Goal: Task Accomplishment & Management: Manage account settings

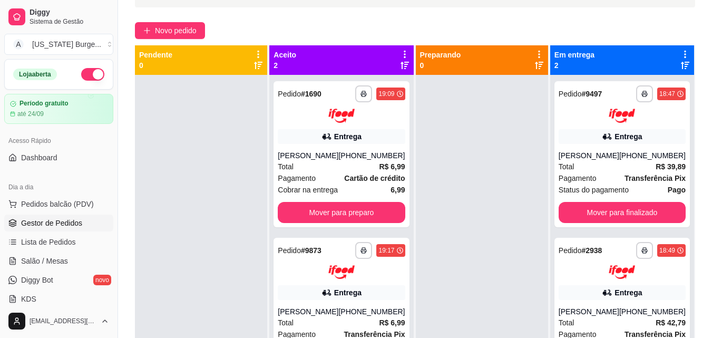
scroll to position [98, 0]
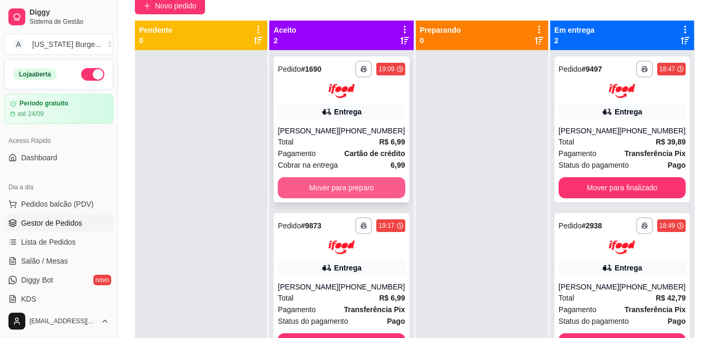
click at [318, 198] on button "Mover para preparo" at bounding box center [341, 187] width 127 height 21
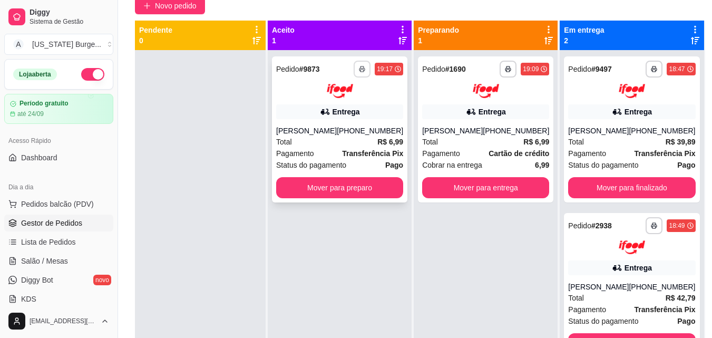
click at [356, 70] on button "button" at bounding box center [362, 69] width 17 height 17
click at [348, 109] on button "Epson" at bounding box center [332, 106] width 74 height 16
click at [336, 180] on button "Mover para preparo" at bounding box center [339, 187] width 123 height 21
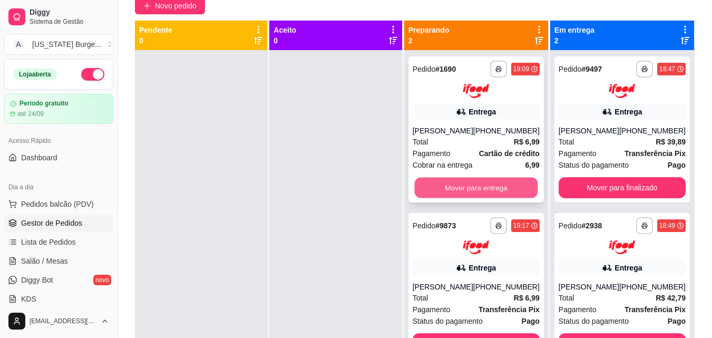
click at [447, 192] on button "Mover para entrega" at bounding box center [475, 187] width 123 height 21
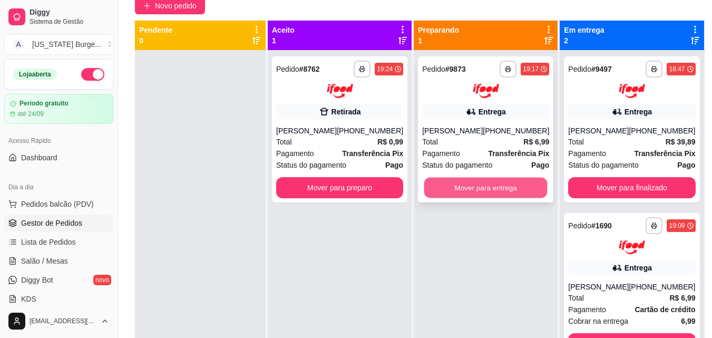
click at [506, 187] on button "Mover para entrega" at bounding box center [485, 187] width 123 height 21
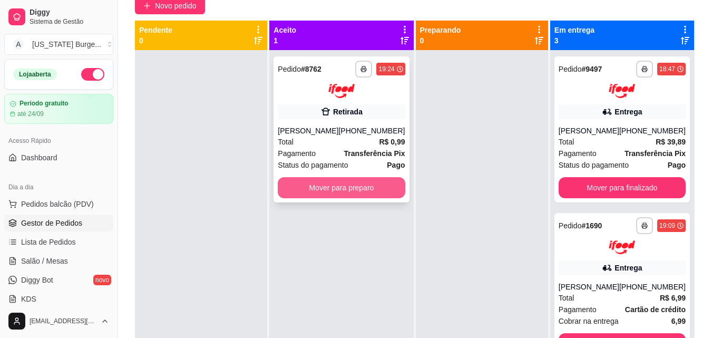
click at [382, 191] on button "Mover para preparo" at bounding box center [341, 187] width 127 height 21
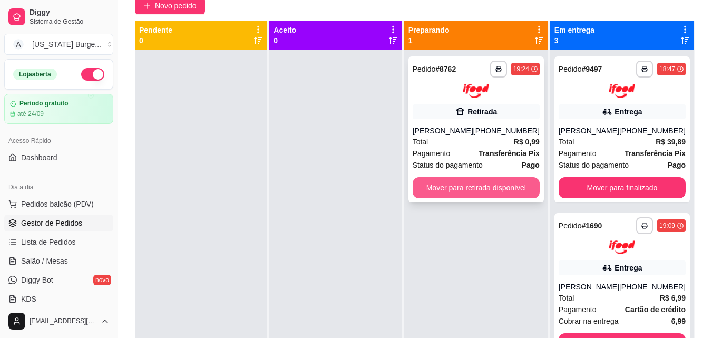
click at [469, 195] on button "Mover para retirada disponível" at bounding box center [476, 187] width 127 height 21
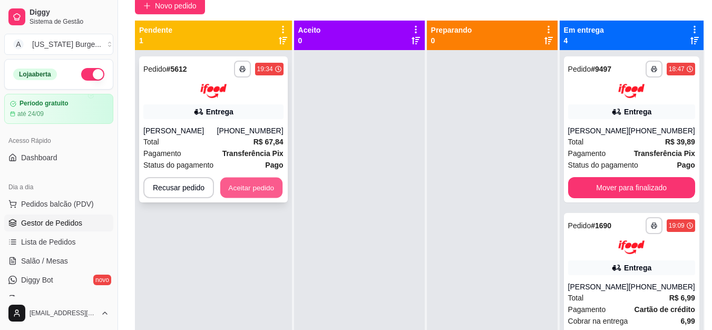
click at [269, 187] on button "Aceitar pedido" at bounding box center [251, 187] width 62 height 21
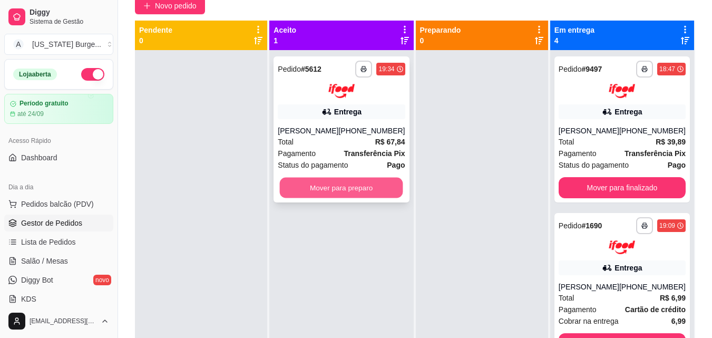
click at [350, 192] on button "Mover para preparo" at bounding box center [341, 187] width 123 height 21
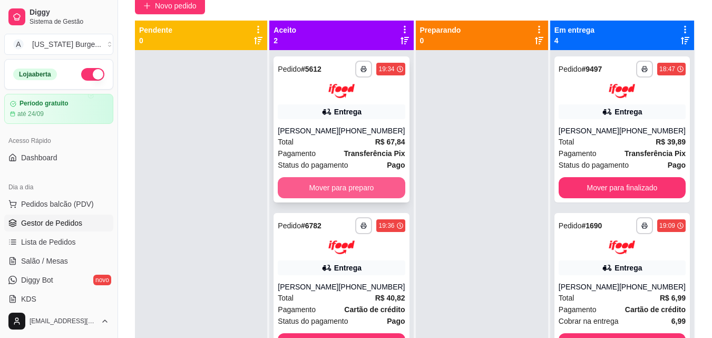
click at [383, 187] on button "Mover para preparo" at bounding box center [341, 187] width 127 height 21
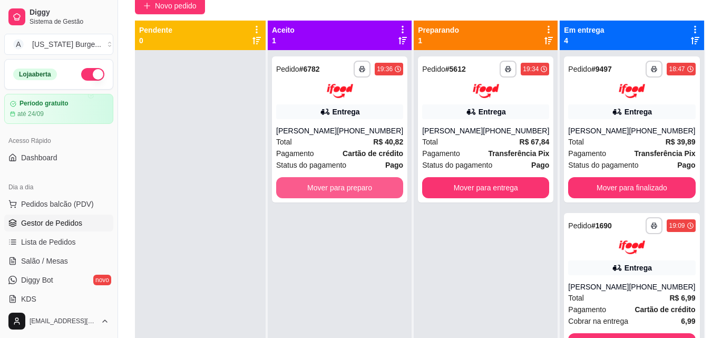
click at [383, 187] on button "Mover para preparo" at bounding box center [339, 187] width 127 height 21
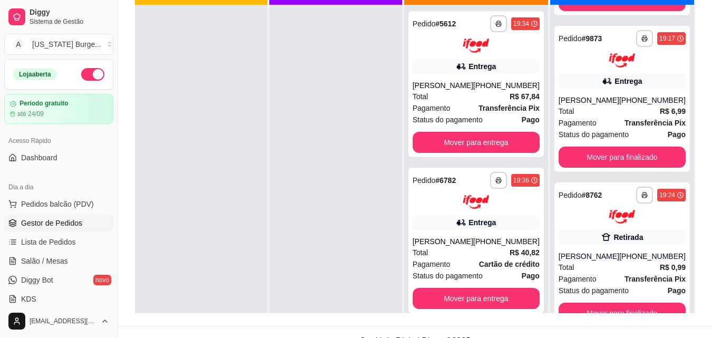
scroll to position [148, 0]
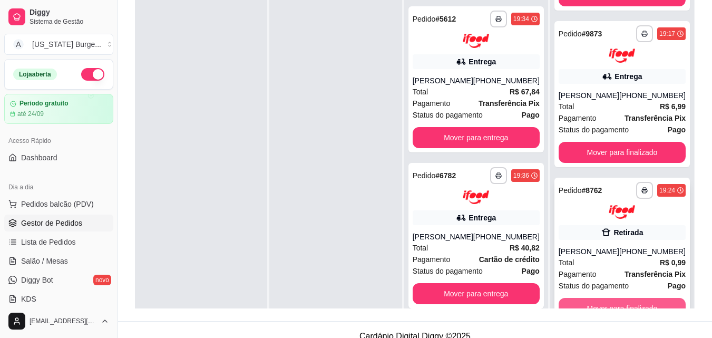
click at [634, 306] on button "Mover para finalizado" at bounding box center [622, 308] width 127 height 21
click at [569, 308] on button "Mover para finalizado" at bounding box center [622, 308] width 127 height 21
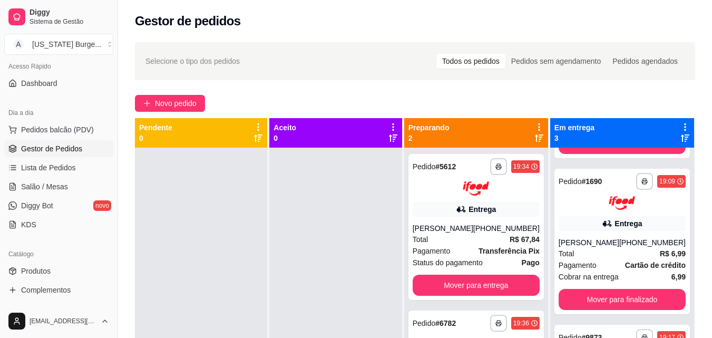
scroll to position [87, 0]
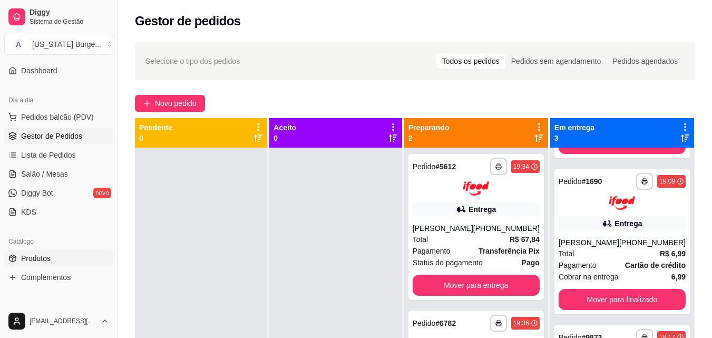
click at [62, 256] on link "Produtos" at bounding box center [58, 258] width 109 height 17
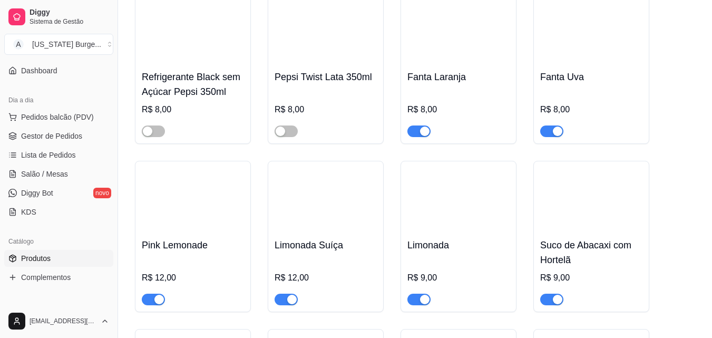
scroll to position [2615, 0]
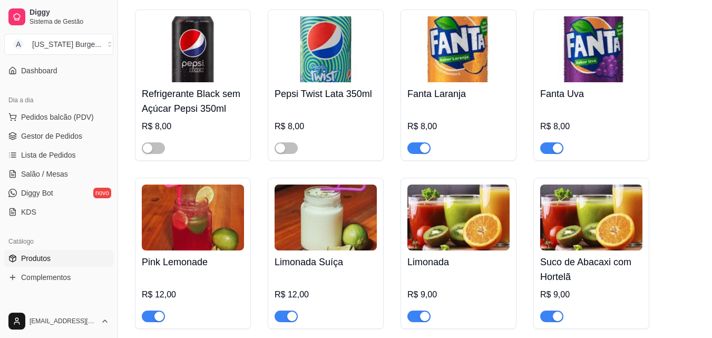
click at [111, 141] on div "Diggy Sistema de Gestão A Alabama Burge ... Loja aberta Período gratuito até 24…" at bounding box center [59, 169] width 118 height 338
drag, startPoint x: 113, startPoint y: 141, endPoint x: 108, endPoint y: 104, distance: 36.8
click at [108, 104] on div "Diggy Sistema de Gestão A Alabama Burge ... Loja aberta Período gratuito até 24…" at bounding box center [59, 169] width 118 height 338
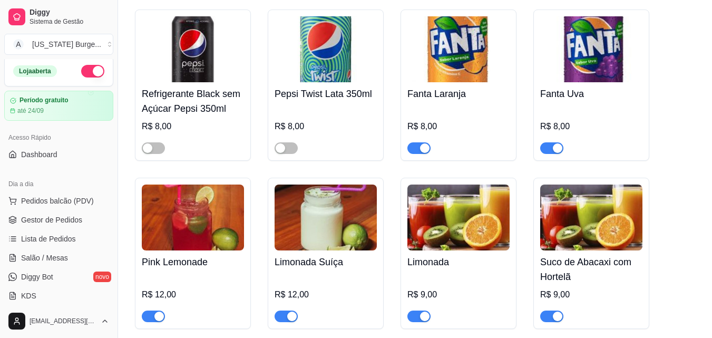
scroll to position [0, 0]
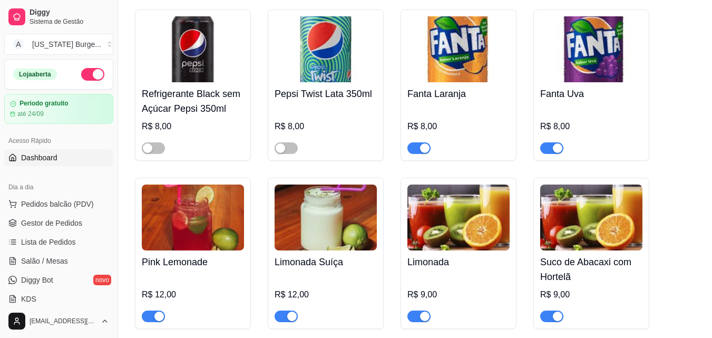
click at [55, 158] on span "Dashboard" at bounding box center [39, 157] width 36 height 11
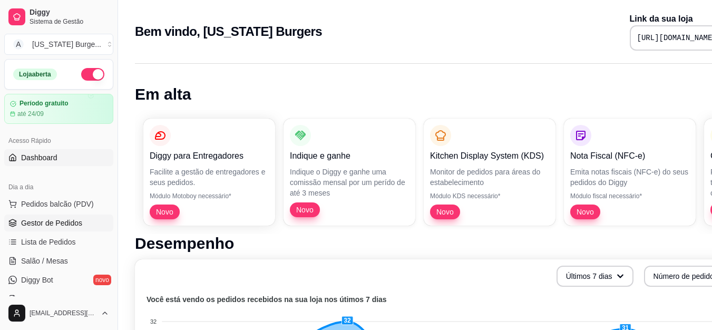
click at [51, 227] on span "Gestor de Pedidos" at bounding box center [51, 223] width 61 height 11
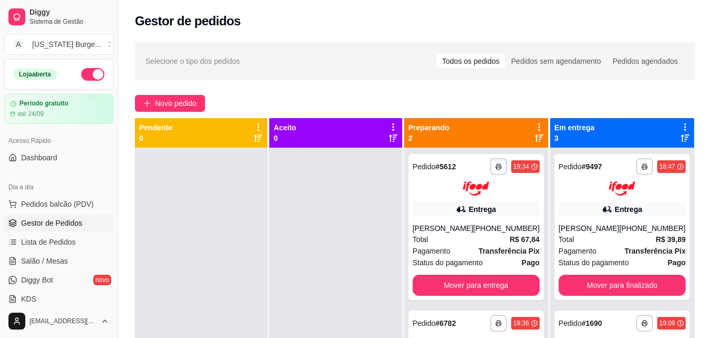
drag, startPoint x: 547, startPoint y: 180, endPoint x: 547, endPoint y: 190, distance: 10.0
click at [547, 190] on div "**********" at bounding box center [476, 317] width 144 height 338
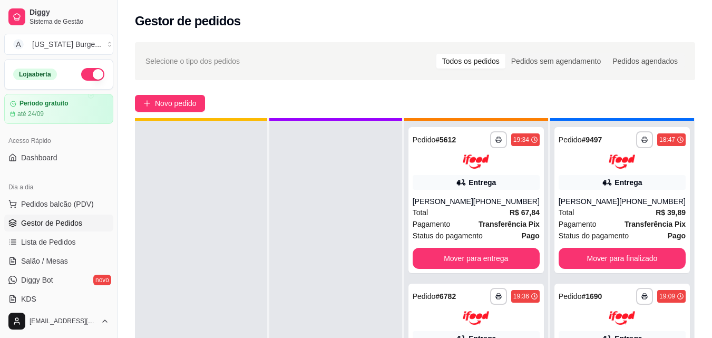
scroll to position [30, 0]
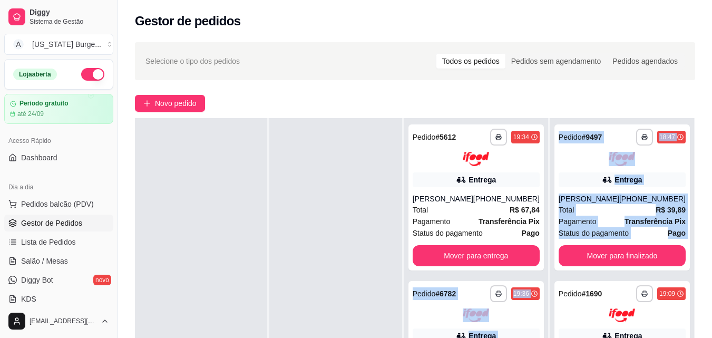
drag, startPoint x: 550, startPoint y: 258, endPoint x: 549, endPoint y: 267, distance: 9.0
click at [549, 267] on div "**********" at bounding box center [415, 287] width 560 height 338
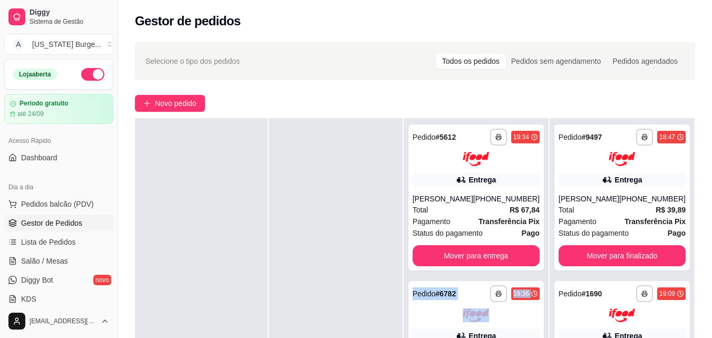
drag, startPoint x: 549, startPoint y: 267, endPoint x: 549, endPoint y: 312, distance: 44.8
click at [549, 312] on div "**********" at bounding box center [476, 272] width 145 height 367
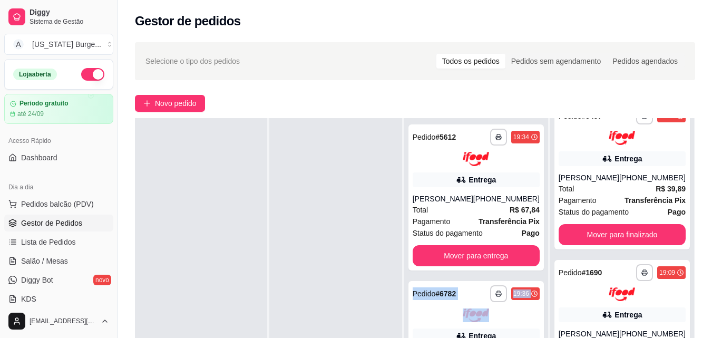
scroll to position [42, 0]
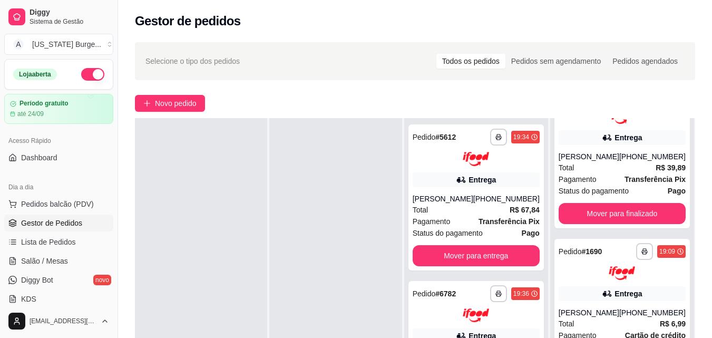
click at [404, 177] on div "Aceito 0" at bounding box center [336, 258] width 134 height 338
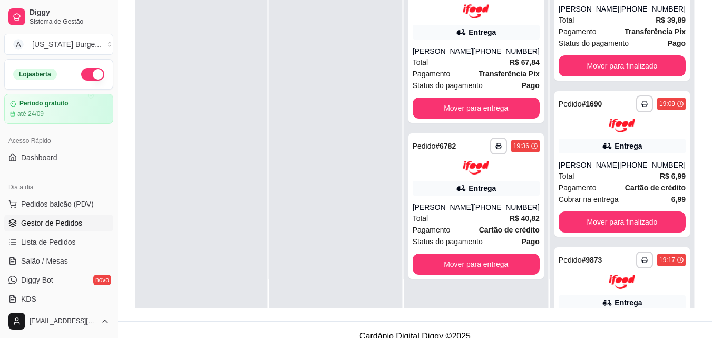
scroll to position [161, 0]
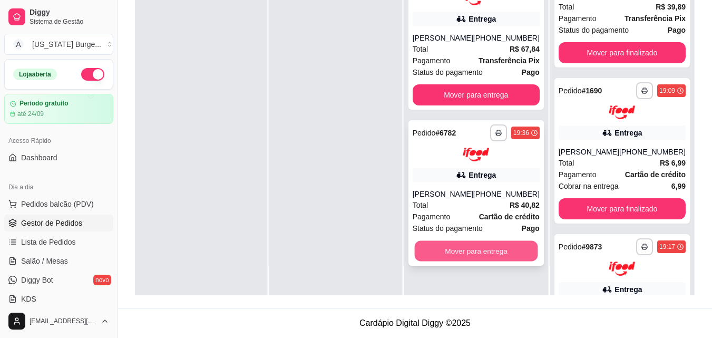
click at [439, 241] on button "Mover para entrega" at bounding box center [475, 251] width 123 height 21
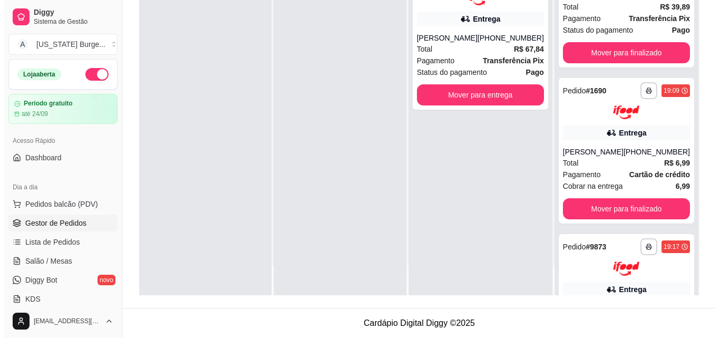
scroll to position [0, 0]
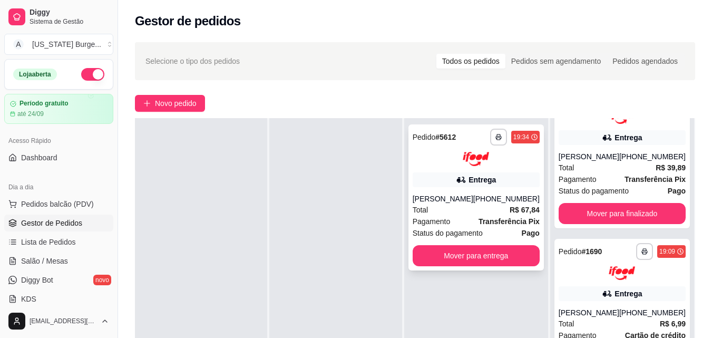
click at [504, 199] on div "[PHONE_NUMBER]" at bounding box center [506, 198] width 66 height 11
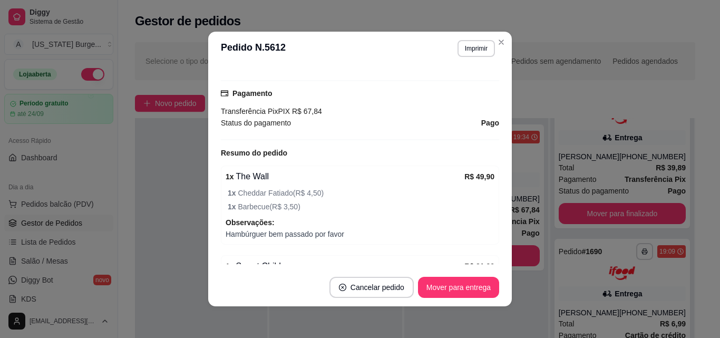
scroll to position [280, 0]
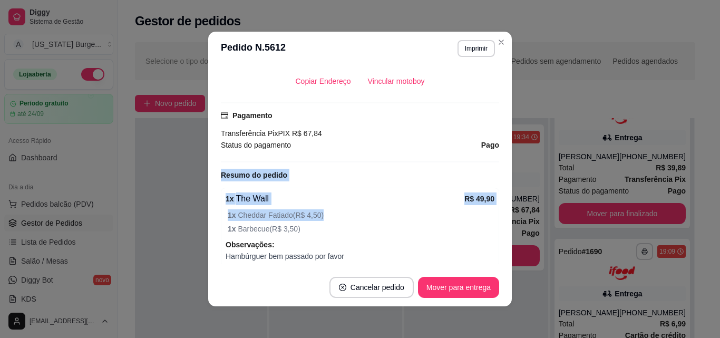
drag, startPoint x: 484, startPoint y: 193, endPoint x: 498, endPoint y: 134, distance: 60.1
click at [498, 134] on div "feito há 17 minutos Horário do pedido 04/09/2025 19:34 Status do pedido PREPARA…" at bounding box center [360, 166] width 304 height 203
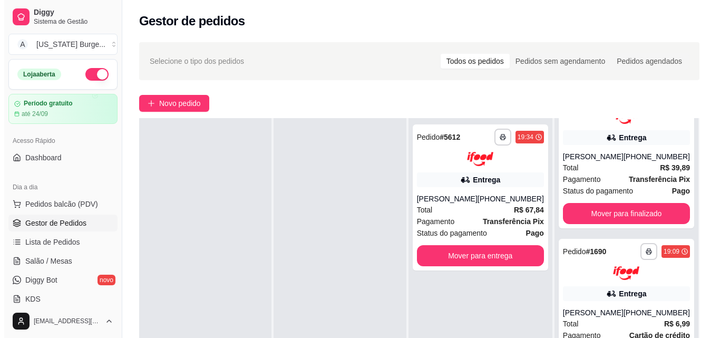
scroll to position [0, 0]
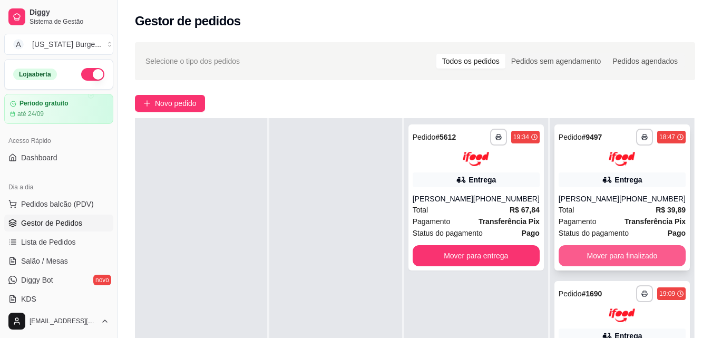
click at [577, 266] on button "Mover para finalizado" at bounding box center [622, 255] width 127 height 21
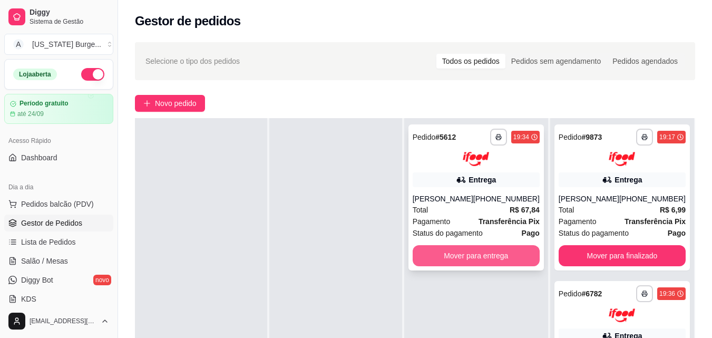
click at [435, 265] on button "Mover para entrega" at bounding box center [476, 255] width 127 height 21
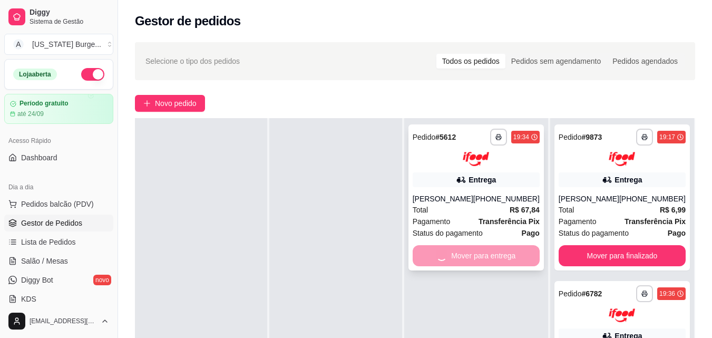
click at [435, 265] on div "Mover para entrega" at bounding box center [476, 255] width 127 height 21
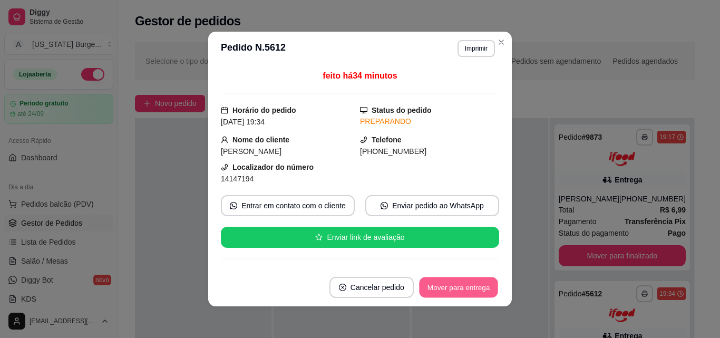
click at [439, 290] on button "Mover para entrega" at bounding box center [458, 287] width 79 height 21
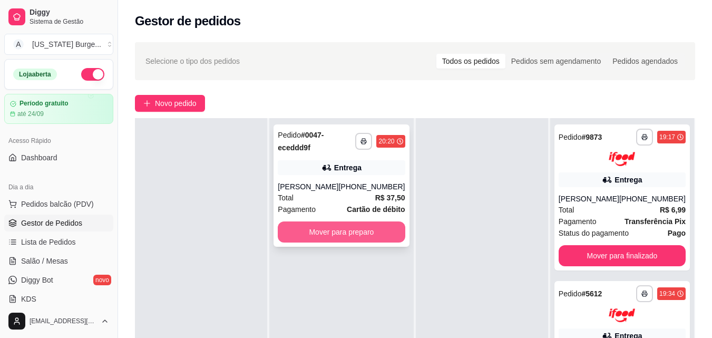
click at [324, 242] on button "Mover para preparo" at bounding box center [341, 231] width 127 height 21
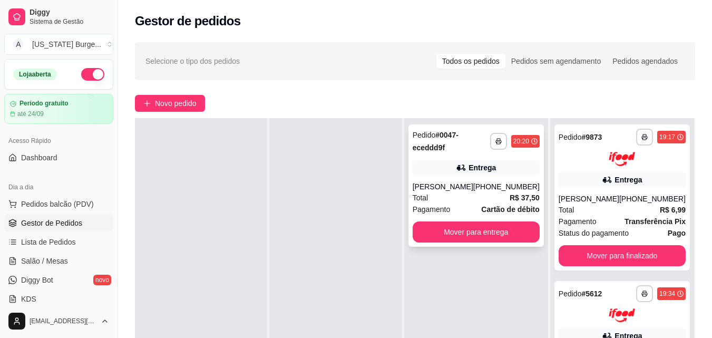
click at [481, 179] on div "**********" at bounding box center [476, 185] width 135 height 122
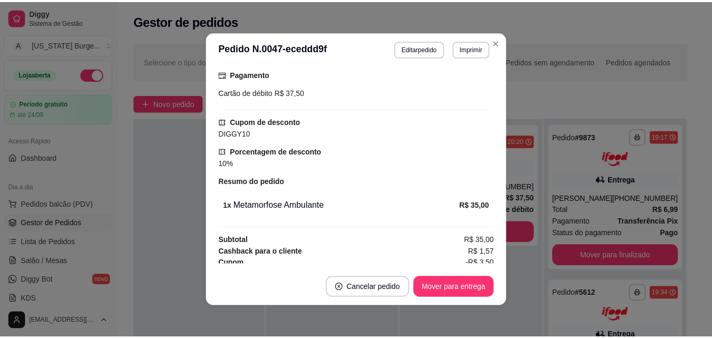
scroll to position [349, 0]
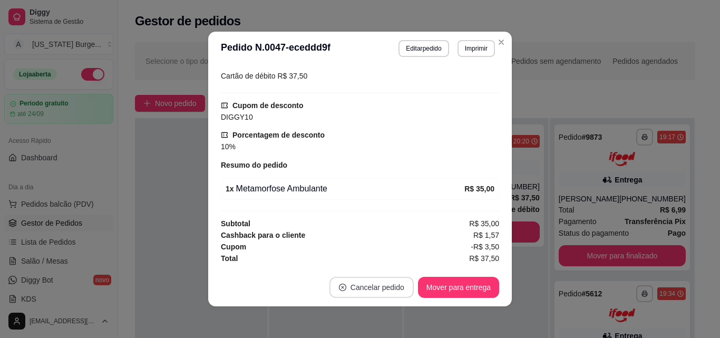
click at [384, 290] on button "Cancelar pedido" at bounding box center [371, 287] width 84 height 21
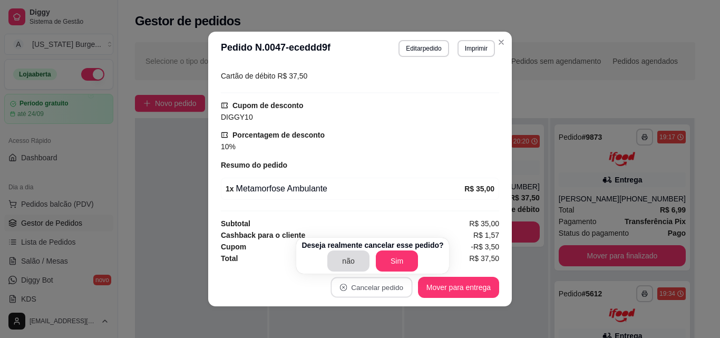
click at [343, 259] on button "não" at bounding box center [348, 260] width 42 height 21
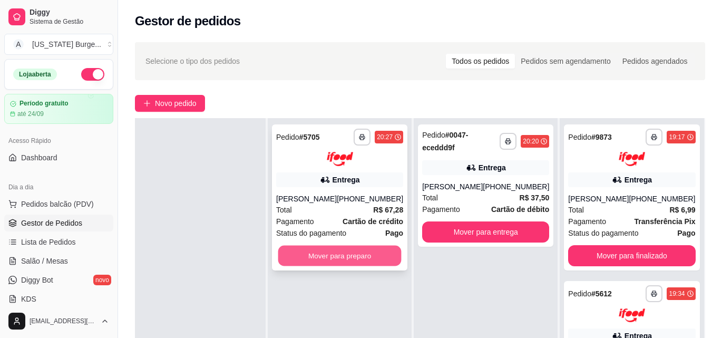
click at [312, 253] on button "Mover para preparo" at bounding box center [339, 255] width 123 height 21
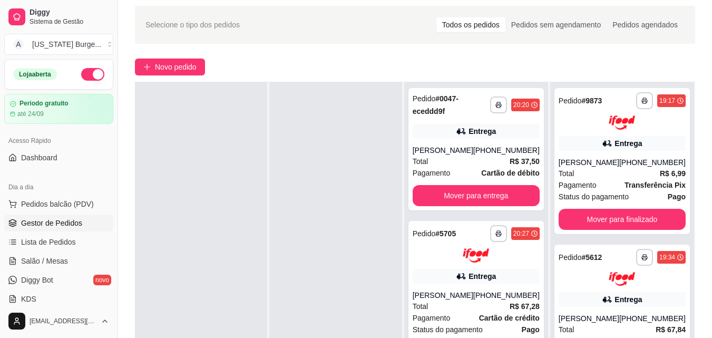
scroll to position [39, 0]
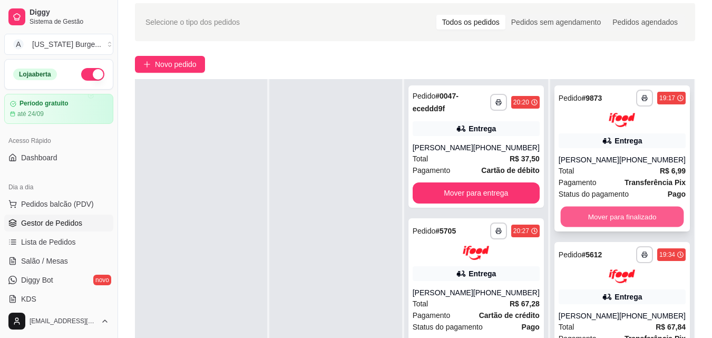
click at [643, 222] on button "Mover para finalizado" at bounding box center [621, 216] width 123 height 21
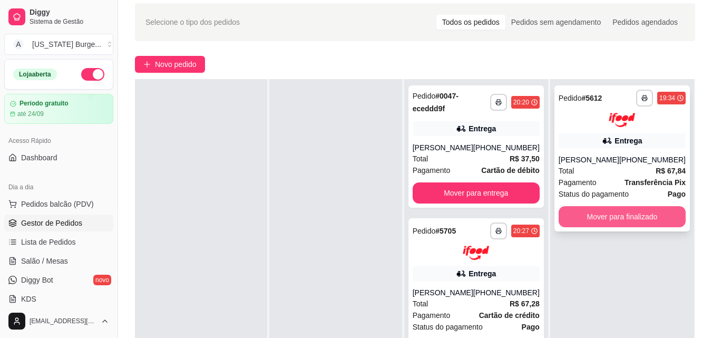
click at [646, 216] on button "Mover para finalizado" at bounding box center [622, 216] width 127 height 21
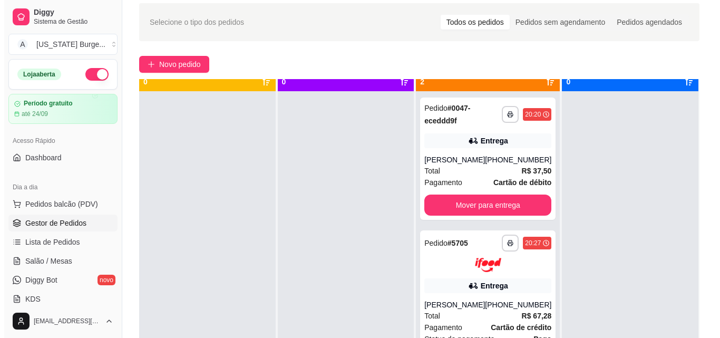
scroll to position [0, 0]
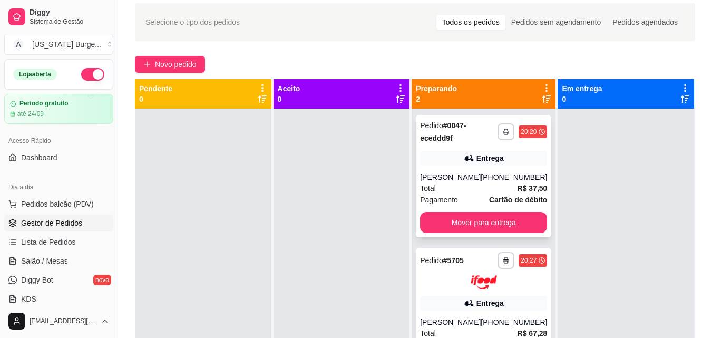
click at [493, 178] on div "(35) 99725-6656" at bounding box center [514, 177] width 66 height 11
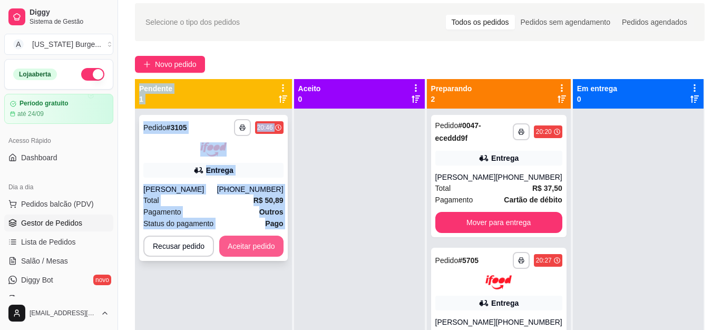
drag, startPoint x: 498, startPoint y: 42, endPoint x: 254, endPoint y: 242, distance: 316.1
click at [254, 242] on div "**********" at bounding box center [420, 209] width 604 height 425
click at [254, 242] on button "Aceitar pedido" at bounding box center [251, 246] width 64 height 21
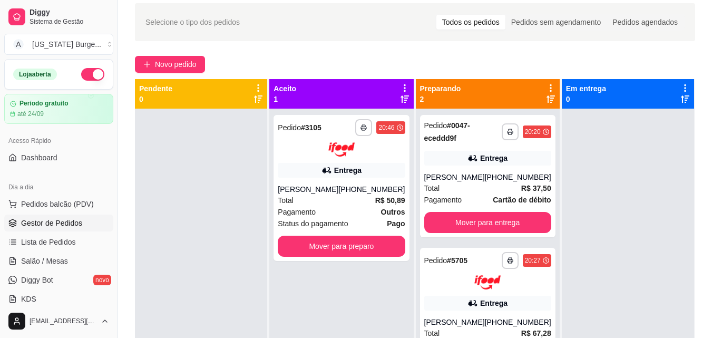
click at [322, 336] on div "**********" at bounding box center [341, 278] width 144 height 338
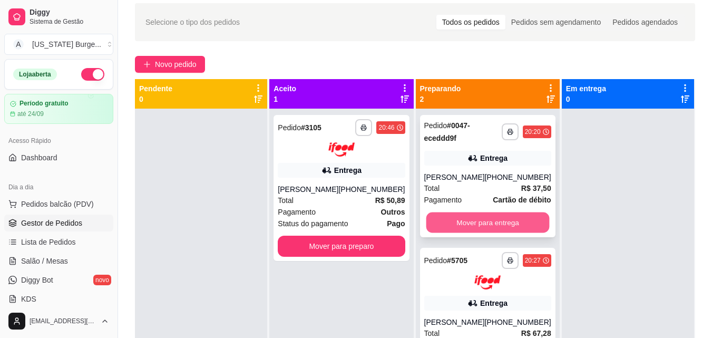
click at [511, 233] on button "Mover para entrega" at bounding box center [487, 222] width 123 height 21
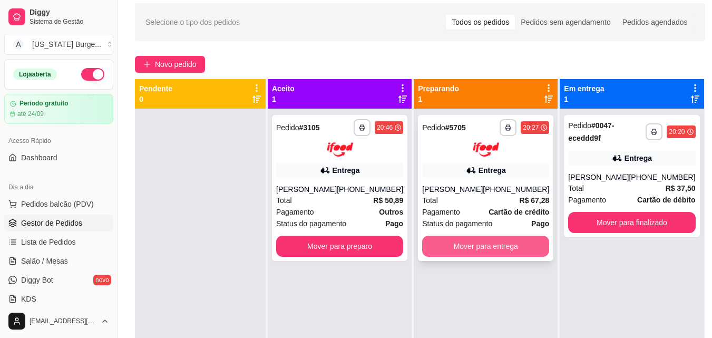
click at [502, 241] on button "Mover para entrega" at bounding box center [485, 246] width 127 height 21
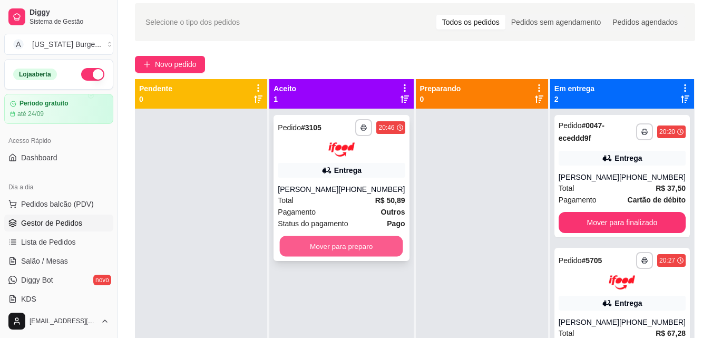
click at [362, 250] on button "Mover para preparo" at bounding box center [341, 246] width 123 height 21
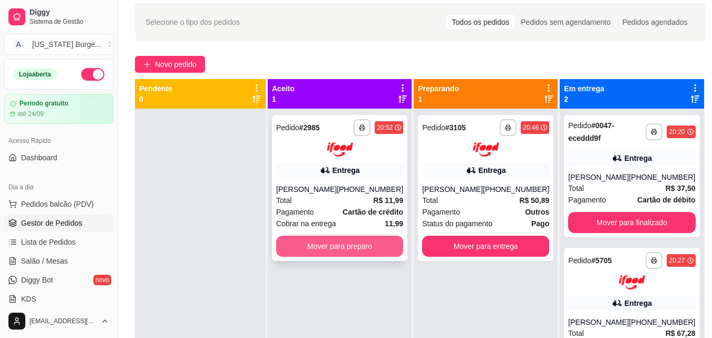
click at [328, 257] on button "Mover para preparo" at bounding box center [339, 246] width 127 height 21
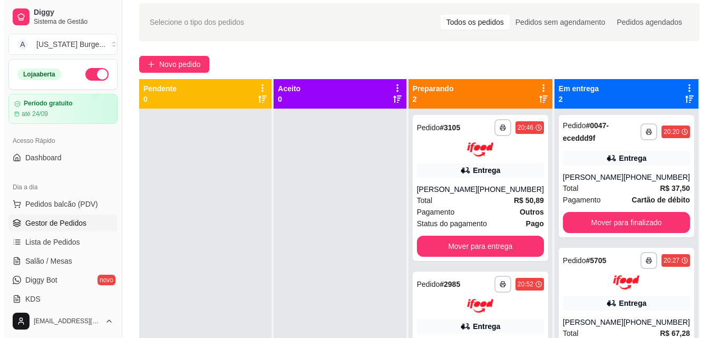
scroll to position [30, 0]
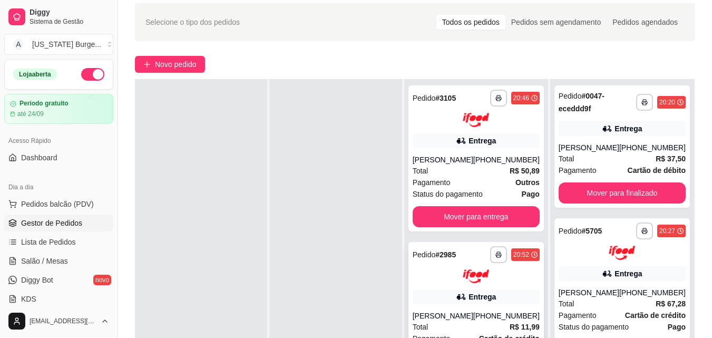
click at [513, 310] on div "(08) 00705-3040" at bounding box center [506, 315] width 66 height 11
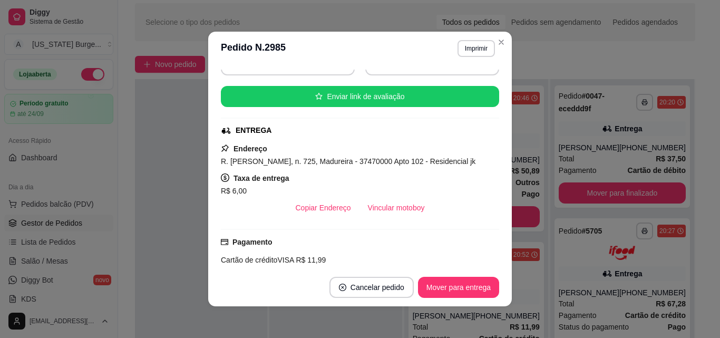
scroll to position [155, 0]
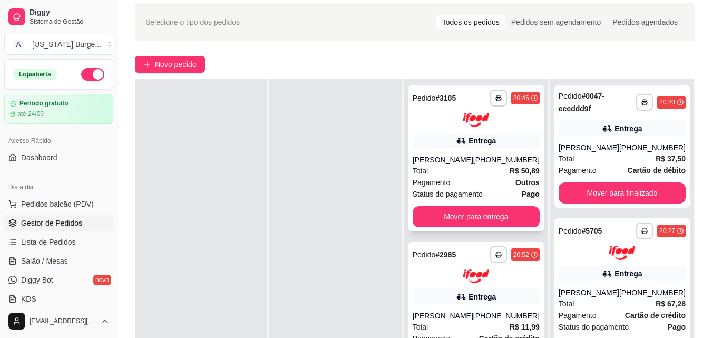
click at [457, 157] on div "Helder Barbosa" at bounding box center [443, 159] width 61 height 11
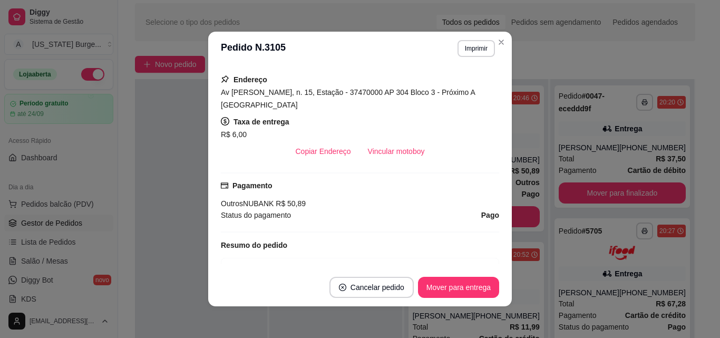
scroll to position [208, 0]
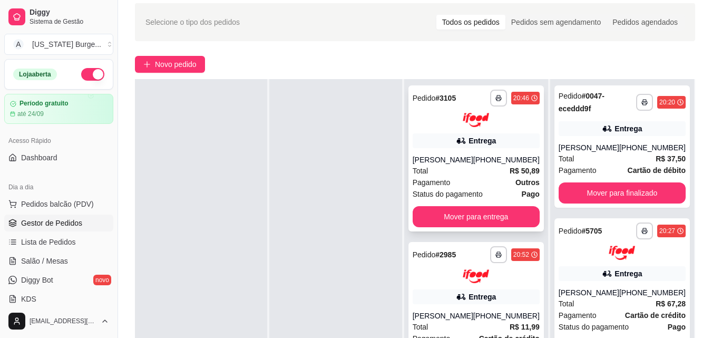
click at [483, 165] on div "Total R$ 50,89" at bounding box center [476, 171] width 127 height 12
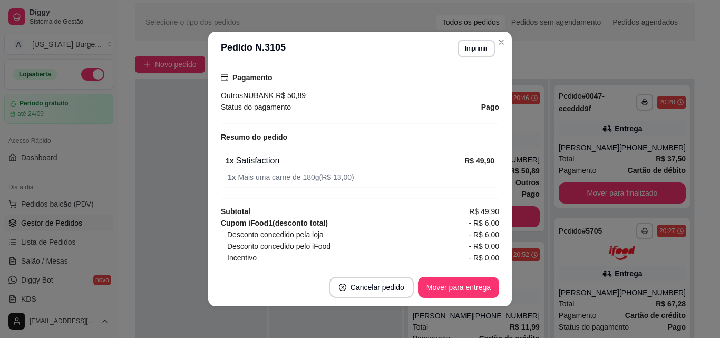
scroll to position [352, 0]
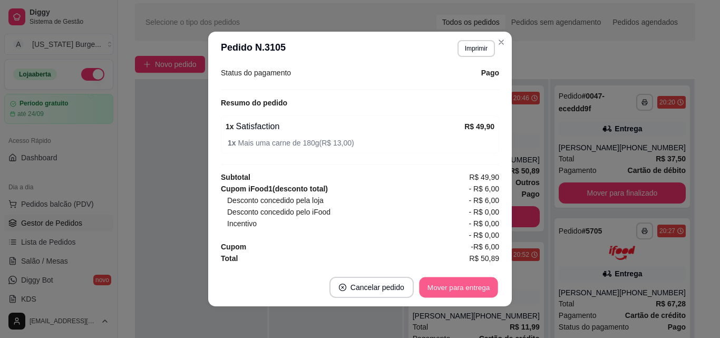
click at [462, 284] on button "Mover para entrega" at bounding box center [458, 287] width 79 height 21
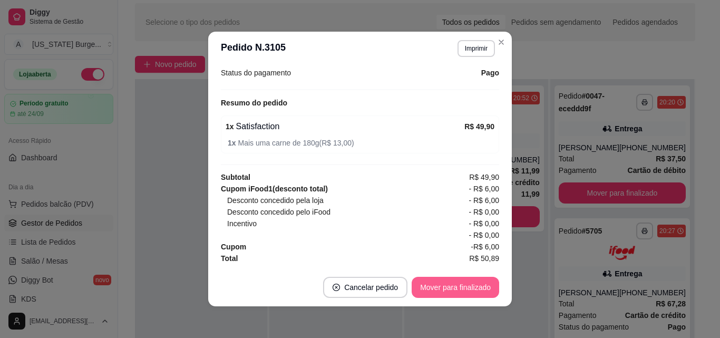
scroll to position [0, 0]
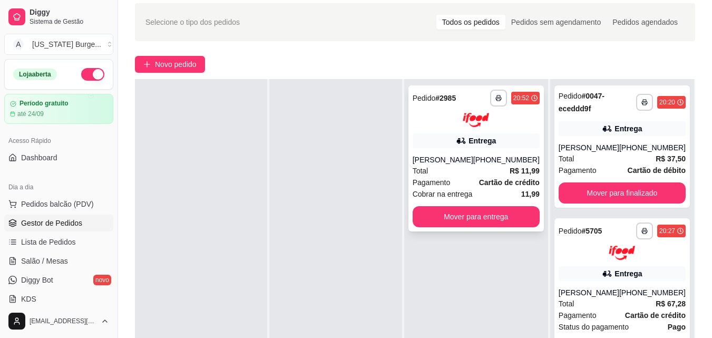
click at [477, 152] on div "**********" at bounding box center [476, 158] width 135 height 146
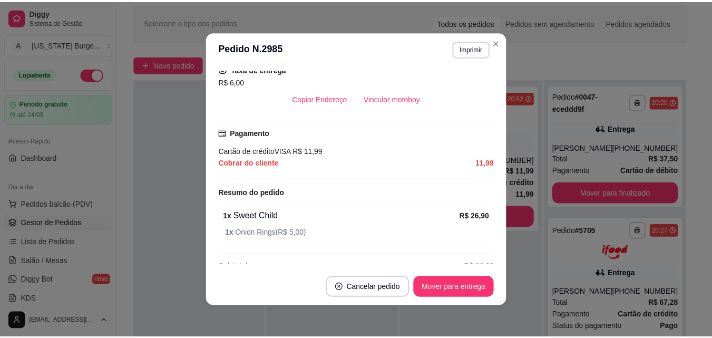
scroll to position [255, 0]
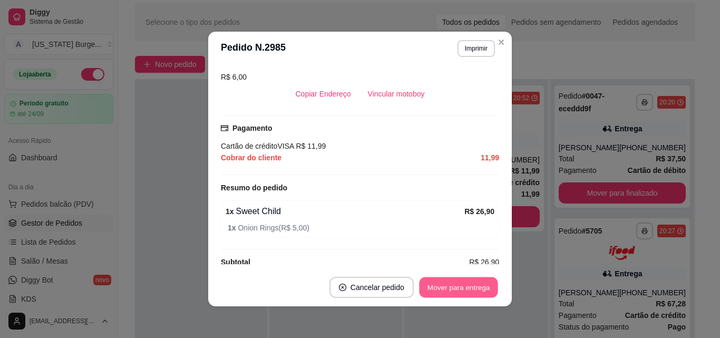
click at [461, 284] on button "Mover para entrega" at bounding box center [458, 287] width 79 height 21
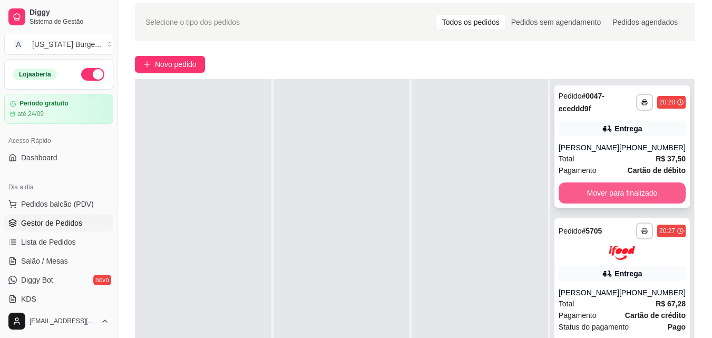
click at [580, 203] on button "Mover para finalizado" at bounding box center [622, 192] width 127 height 21
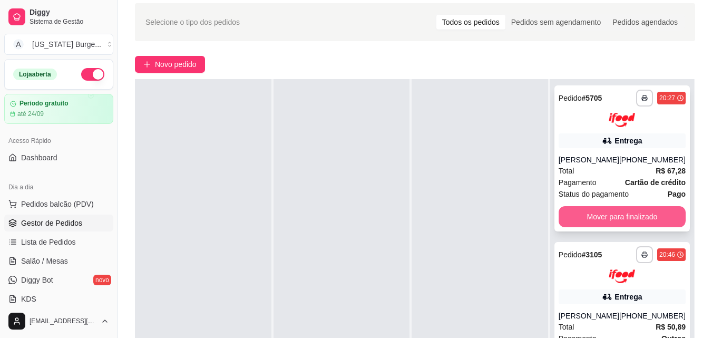
click at [578, 224] on button "Mover para finalizado" at bounding box center [622, 216] width 127 height 21
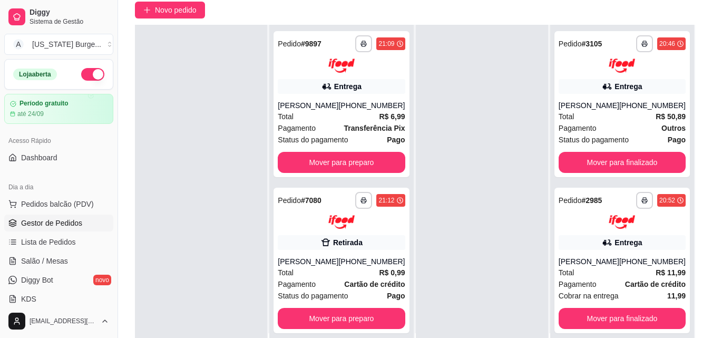
scroll to position [128, 0]
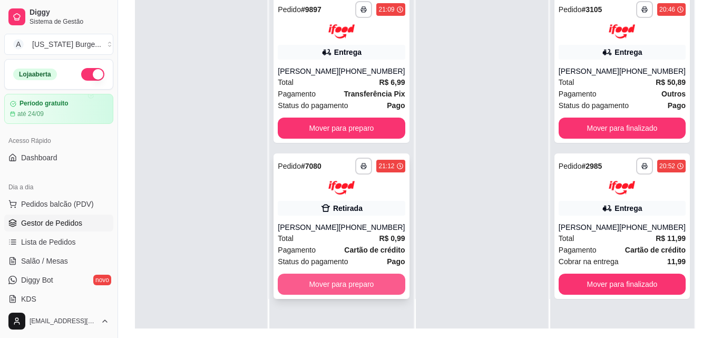
click at [322, 286] on button "Mover para preparo" at bounding box center [341, 284] width 127 height 21
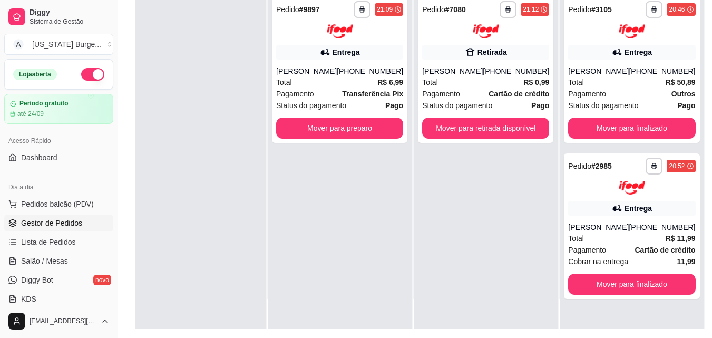
scroll to position [0, 0]
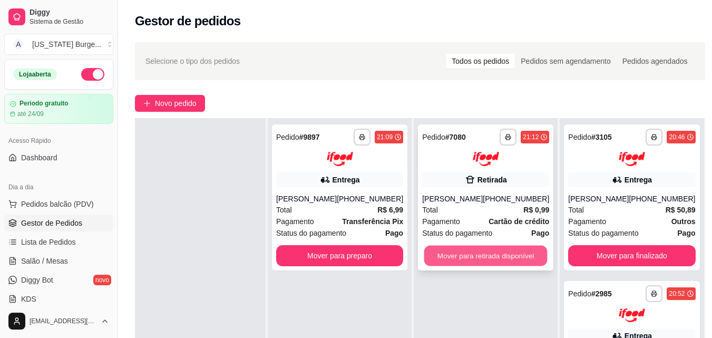
click at [492, 251] on button "Mover para retirada disponível" at bounding box center [485, 255] width 123 height 21
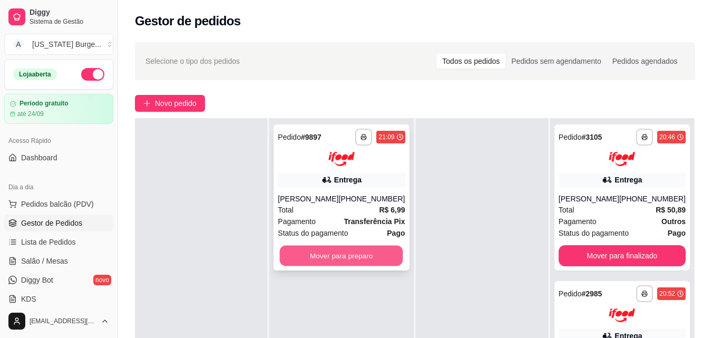
click at [355, 252] on button "Mover para preparo" at bounding box center [341, 255] width 123 height 21
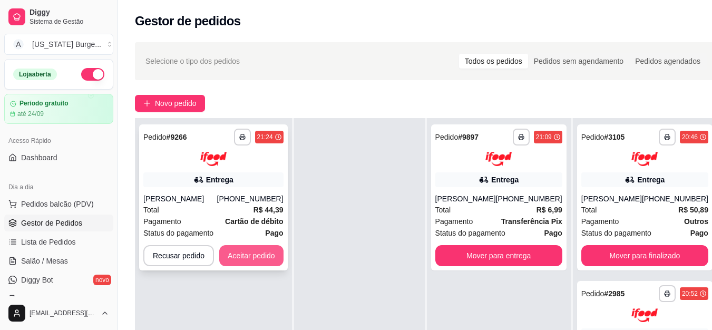
click at [261, 264] on button "Aceitar pedido" at bounding box center [251, 255] width 64 height 21
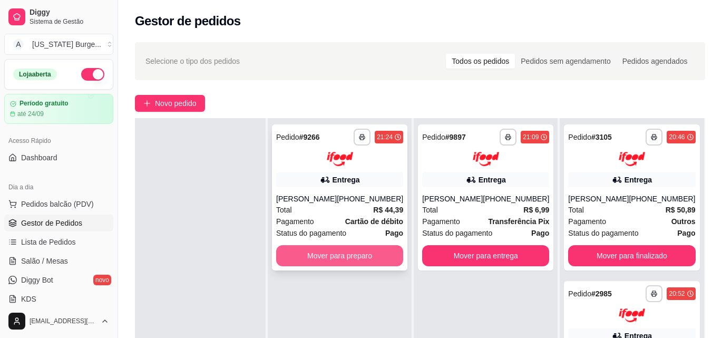
click at [352, 266] on button "Mover para preparo" at bounding box center [339, 255] width 127 height 21
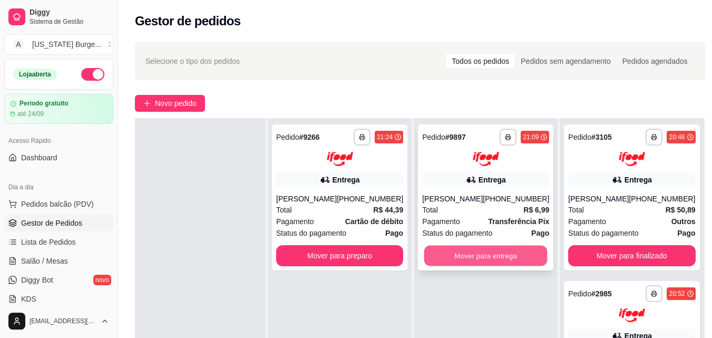
click at [478, 259] on button "Mover para entrega" at bounding box center [485, 255] width 123 height 21
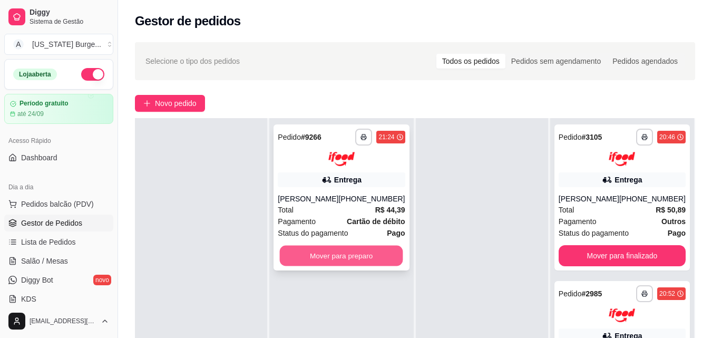
click at [366, 259] on button "Mover para preparo" at bounding box center [341, 255] width 123 height 21
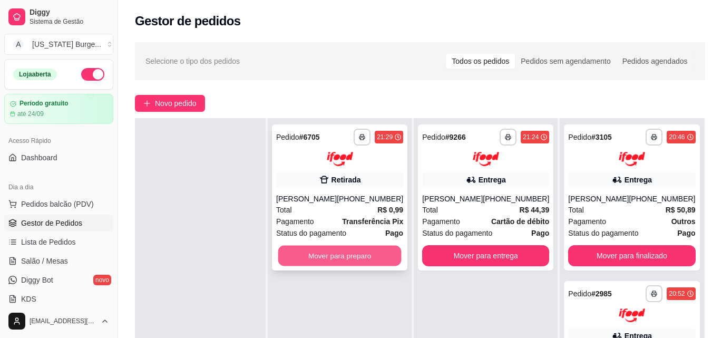
click at [319, 266] on button "Mover para preparo" at bounding box center [339, 255] width 123 height 21
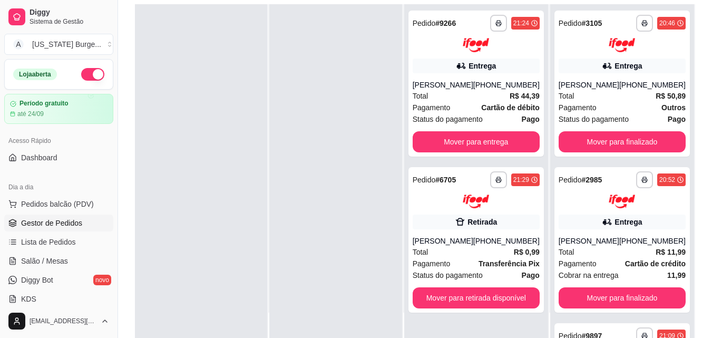
scroll to position [122, 0]
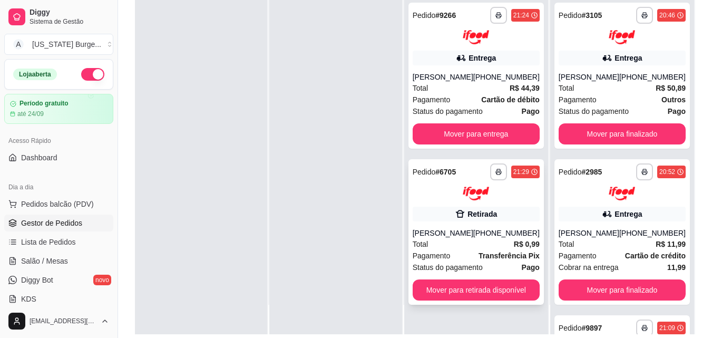
click at [464, 300] on div "**********" at bounding box center [476, 232] width 135 height 146
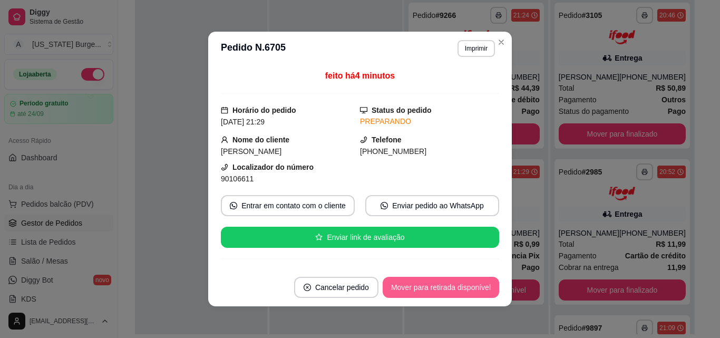
click at [454, 292] on button "Mover para retirada disponível" at bounding box center [441, 287] width 117 height 21
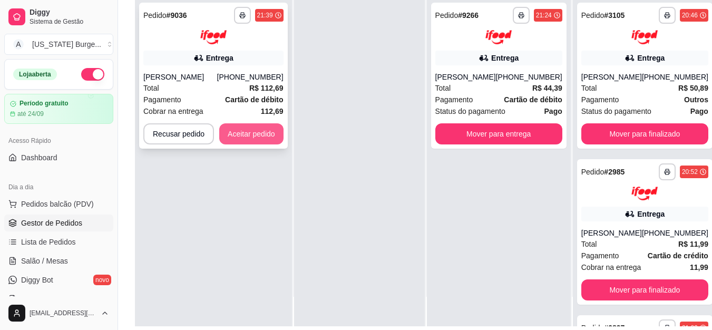
click at [262, 134] on button "Aceitar pedido" at bounding box center [251, 133] width 64 height 21
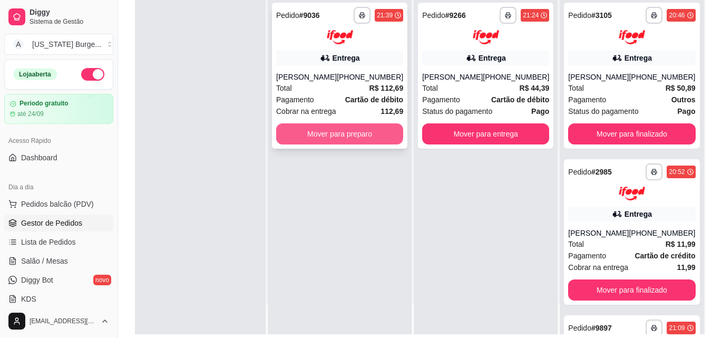
click at [301, 134] on button "Mover para preparo" at bounding box center [339, 133] width 127 height 21
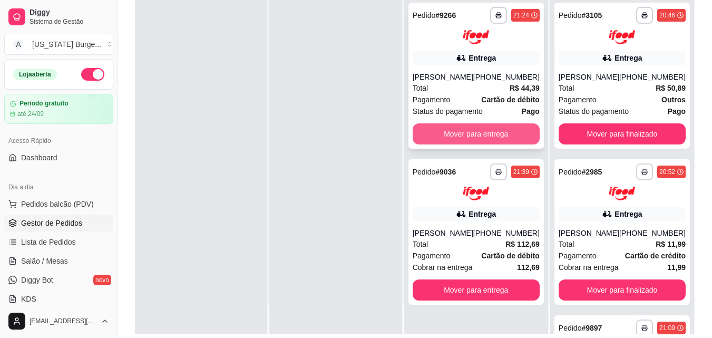
click at [452, 140] on button "Mover para entrega" at bounding box center [476, 133] width 127 height 21
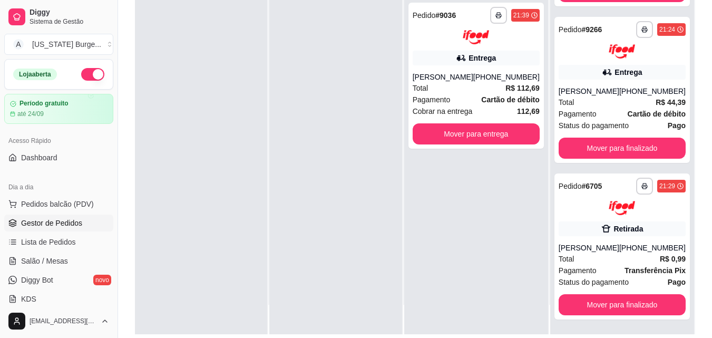
scroll to position [664, 0]
click at [610, 299] on button "Mover para finalizado" at bounding box center [622, 304] width 127 height 21
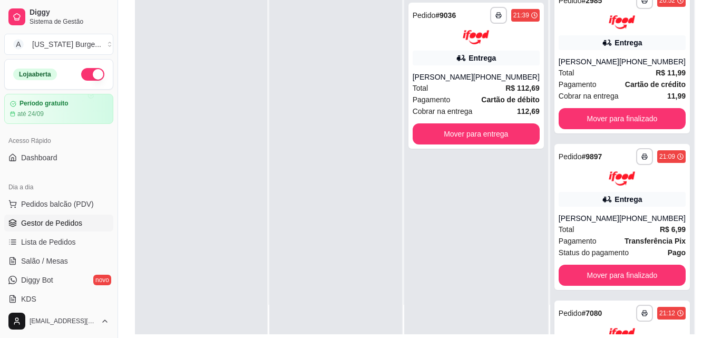
scroll to position [0, 0]
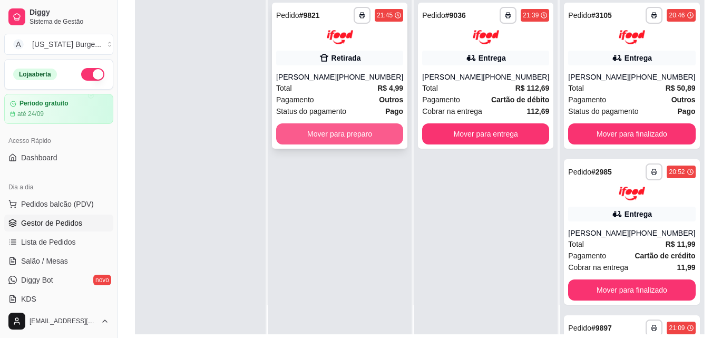
click at [350, 130] on button "Mover para preparo" at bounding box center [339, 133] width 127 height 21
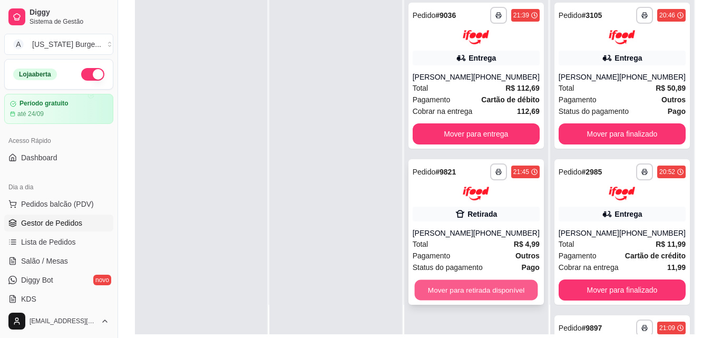
click at [507, 292] on button "Mover para retirada disponível" at bounding box center [475, 290] width 123 height 21
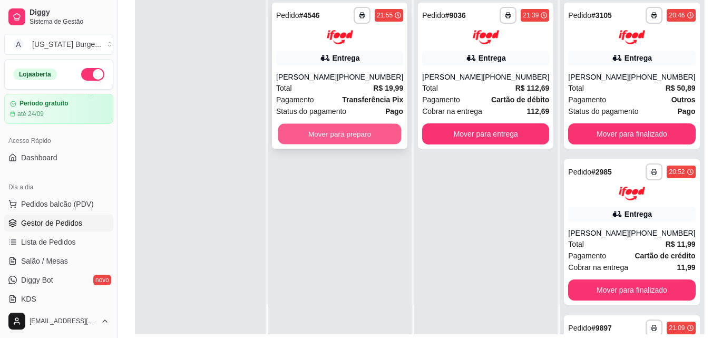
click at [380, 132] on button "Mover para preparo" at bounding box center [339, 133] width 123 height 21
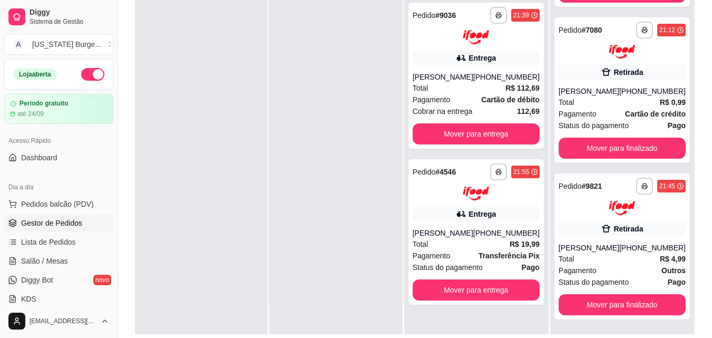
scroll to position [466, 0]
click at [620, 315] on button "Mover para finalizado" at bounding box center [622, 304] width 127 height 21
click at [334, 185] on div at bounding box center [335, 165] width 132 height 338
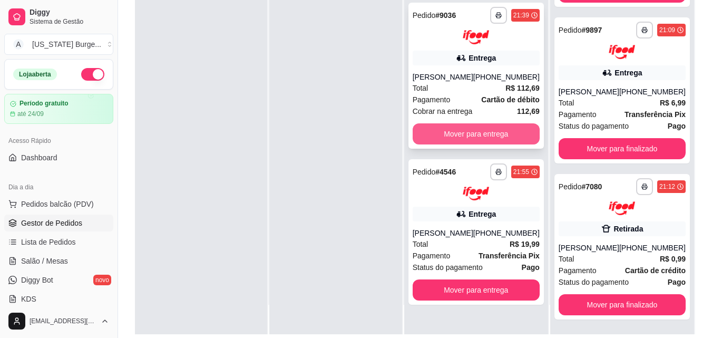
click at [441, 136] on button "Mover para entrega" at bounding box center [476, 133] width 127 height 21
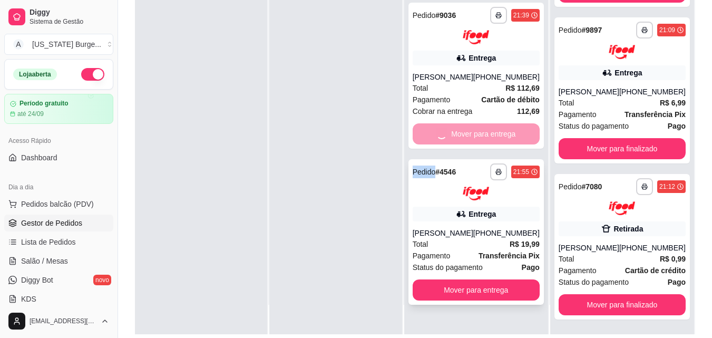
scroll to position [466, 0]
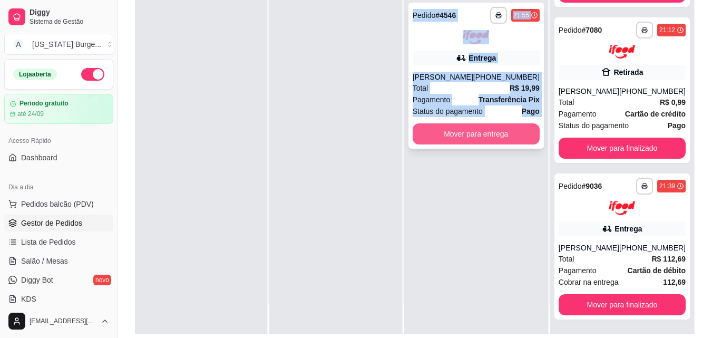
drag, startPoint x: 441, startPoint y: 136, endPoint x: 486, endPoint y: 131, distance: 44.6
click at [486, 131] on button "Mover para entrega" at bounding box center [476, 133] width 127 height 21
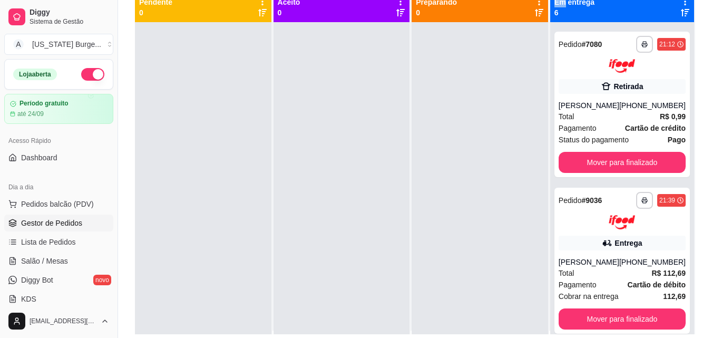
scroll to position [0, 0]
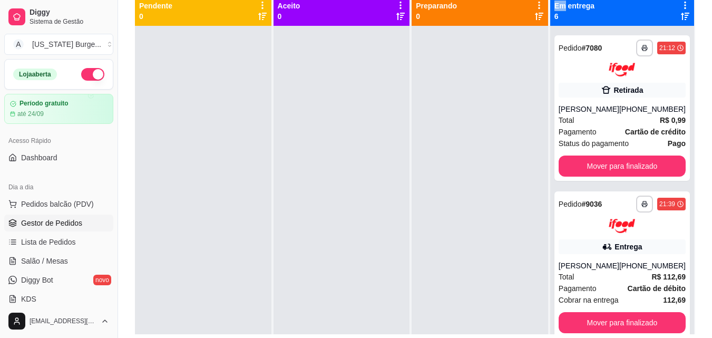
click at [361, 169] on div at bounding box center [342, 195] width 137 height 338
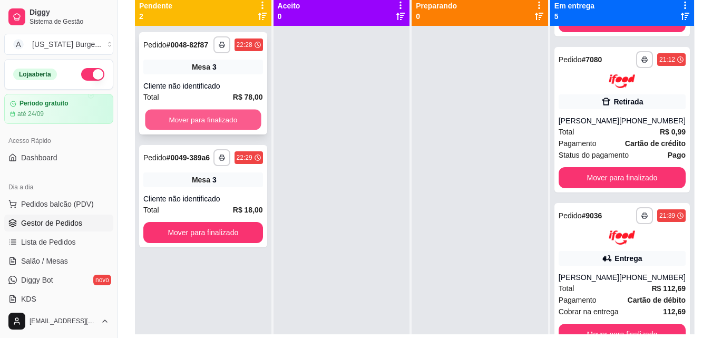
click at [168, 122] on button "Mover para finalizado" at bounding box center [203, 120] width 116 height 21
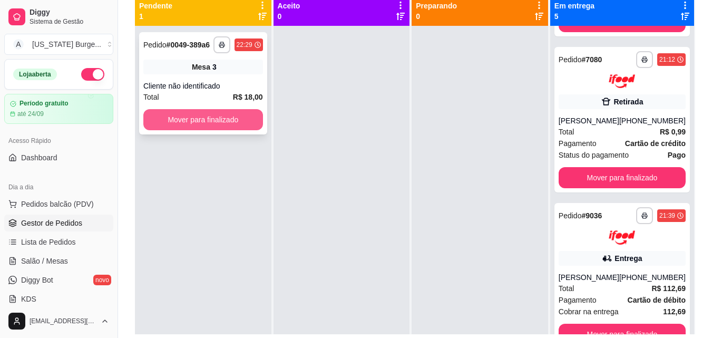
click at [211, 121] on button "Mover para finalizado" at bounding box center [203, 119] width 120 height 21
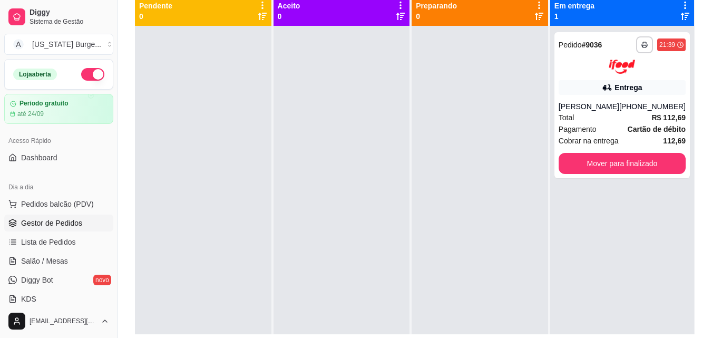
click at [83, 80] on button "button" at bounding box center [92, 74] width 23 height 13
click at [52, 264] on span "Salão / Mesas" at bounding box center [44, 261] width 47 height 11
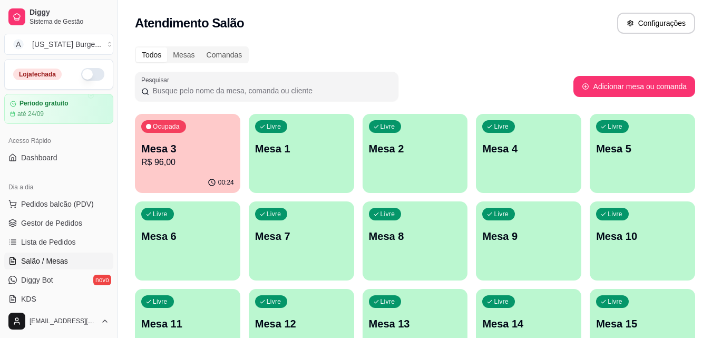
click at [191, 170] on div "Ocupada Mesa 3 R$ 96,00" at bounding box center [187, 143] width 105 height 59
click at [195, 157] on p "R$ 96,00" at bounding box center [187, 162] width 93 height 13
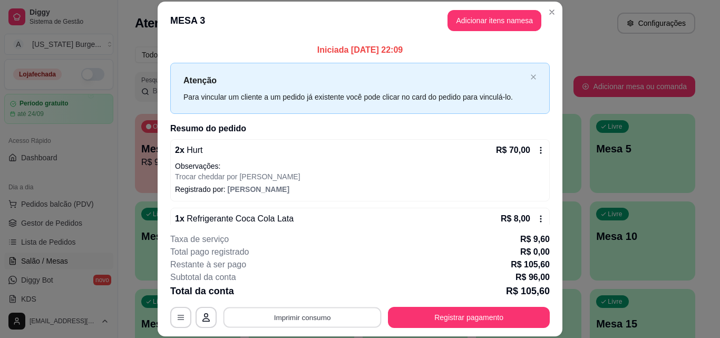
click at [305, 315] on button "Imprimir consumo" at bounding box center [303, 317] width 158 height 21
click at [303, 286] on button "Epson" at bounding box center [302, 293] width 76 height 17
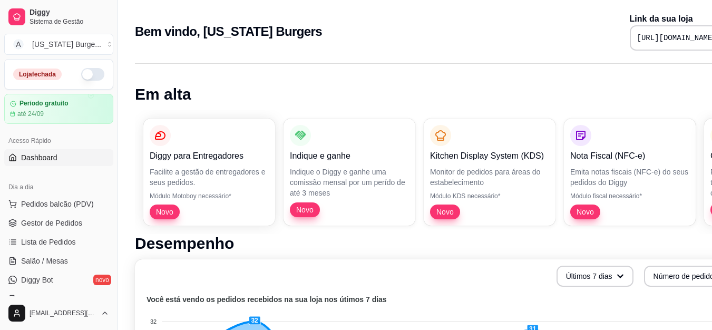
click at [81, 74] on button "button" at bounding box center [92, 74] width 23 height 13
click at [51, 226] on span "Gestor de Pedidos" at bounding box center [51, 223] width 61 height 11
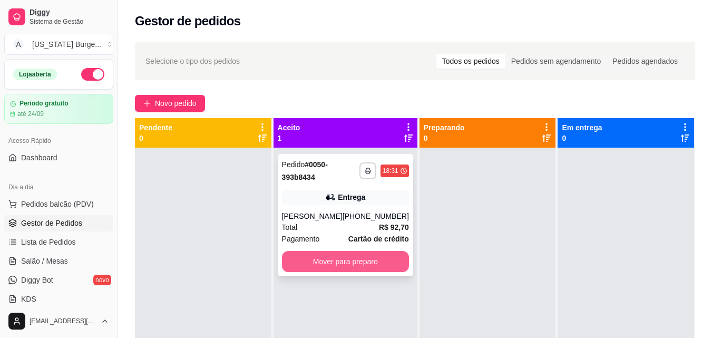
click at [310, 269] on button "Mover para preparo" at bounding box center [345, 261] width 127 height 21
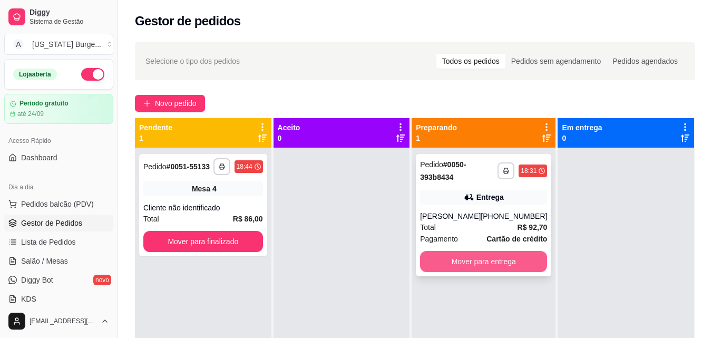
click at [462, 267] on button "Mover para entrega" at bounding box center [483, 261] width 127 height 21
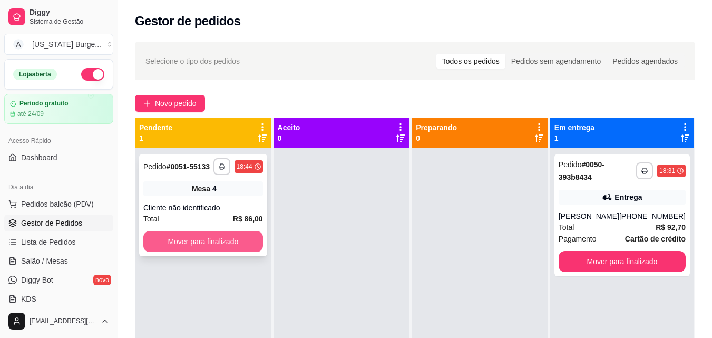
click at [229, 237] on button "Mover para finalizado" at bounding box center [203, 241] width 120 height 21
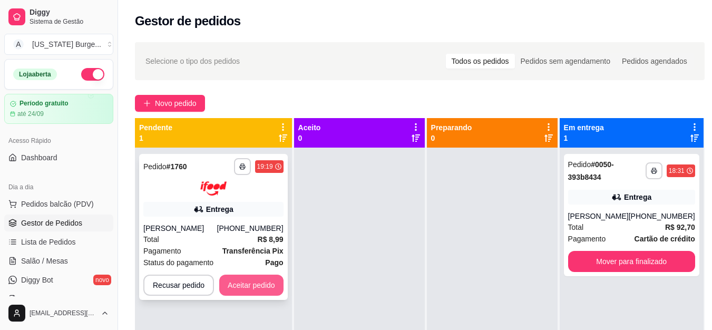
click at [253, 287] on button "Aceitar pedido" at bounding box center [251, 285] width 64 height 21
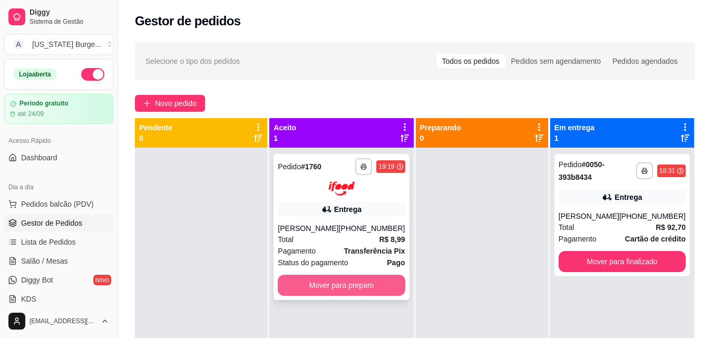
click at [358, 290] on button "Mover para preparo" at bounding box center [341, 285] width 127 height 21
click at [317, 276] on button "Mover para preparo" at bounding box center [341, 285] width 127 height 21
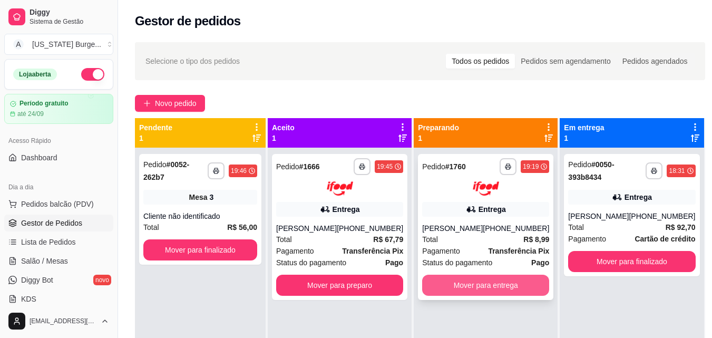
click at [462, 286] on button "Mover para entrega" at bounding box center [485, 285] width 127 height 21
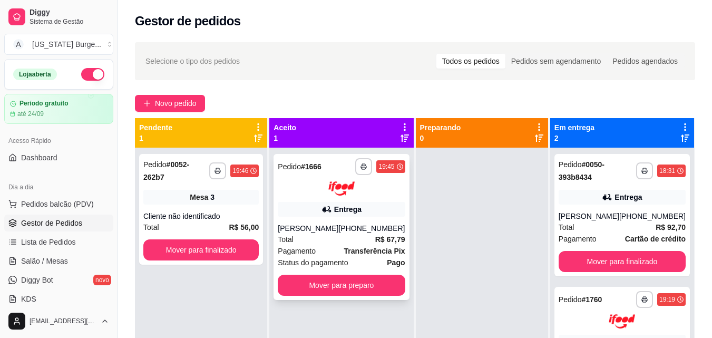
click at [348, 197] on div "**********" at bounding box center [341, 227] width 135 height 146
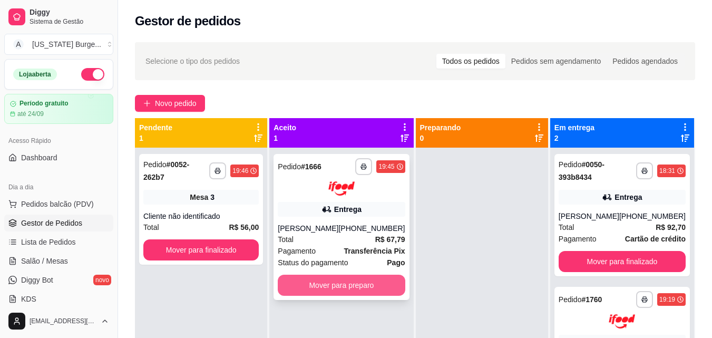
click at [338, 282] on button "Mover para preparo" at bounding box center [341, 285] width 127 height 21
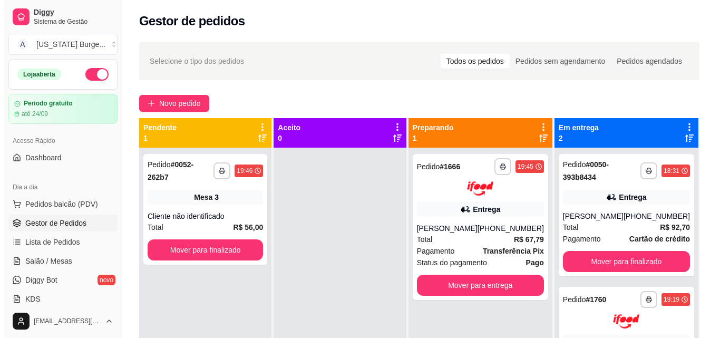
scroll to position [30, 0]
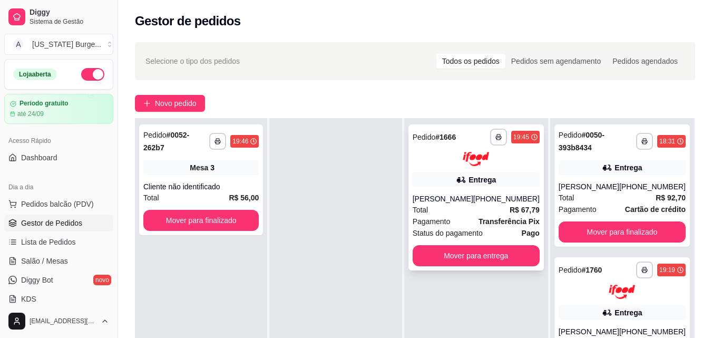
click at [451, 190] on div "**********" at bounding box center [476, 197] width 135 height 146
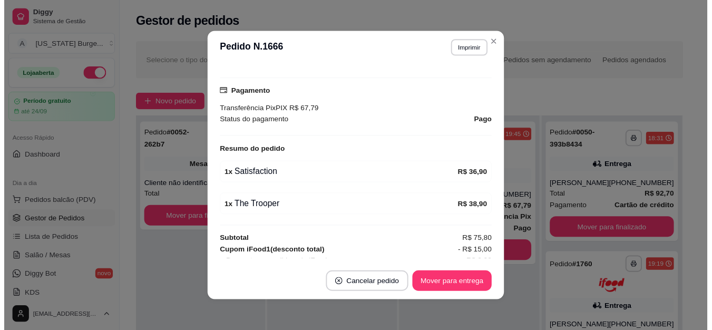
scroll to position [322, 0]
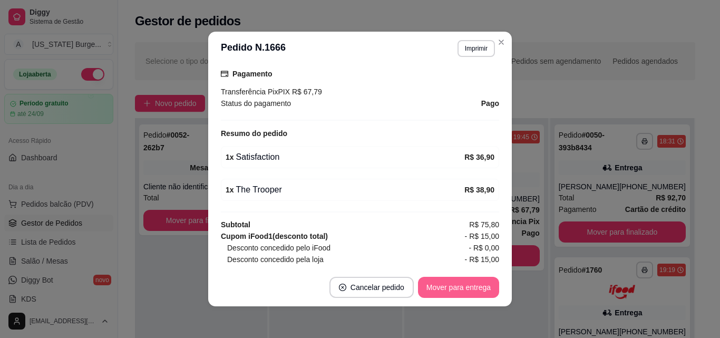
click at [463, 294] on button "Mover para entrega" at bounding box center [458, 287] width 81 height 21
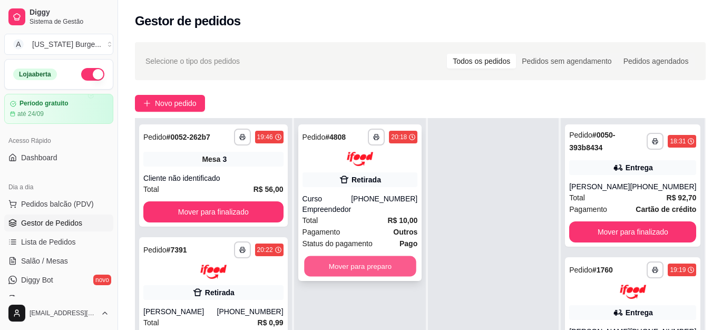
click at [335, 268] on button "Mover para preparo" at bounding box center [360, 266] width 112 height 21
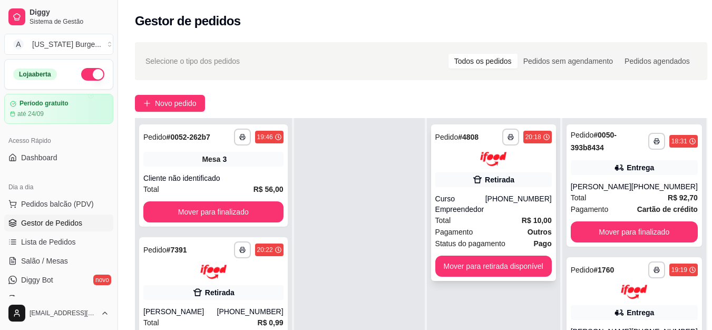
click at [473, 249] on span "Status do pagamento" at bounding box center [470, 244] width 70 height 12
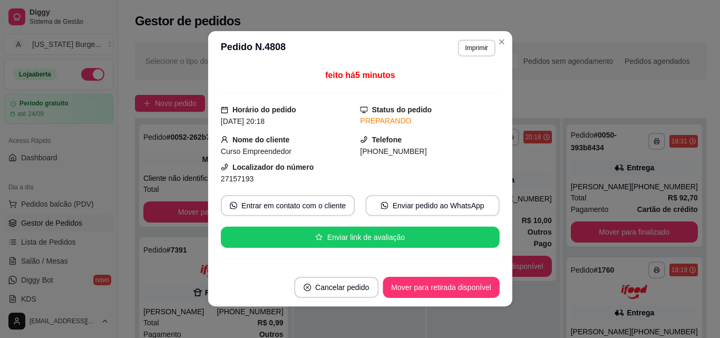
click at [461, 269] on footer "Cancelar pedido Mover para retirada disponível" at bounding box center [360, 287] width 304 height 38
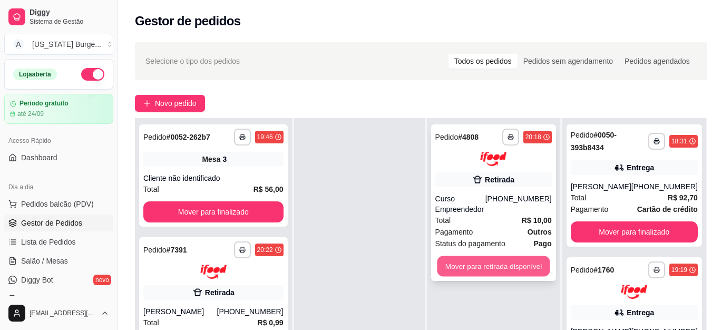
click at [484, 270] on button "Mover para retirada disponível" at bounding box center [493, 266] width 113 height 21
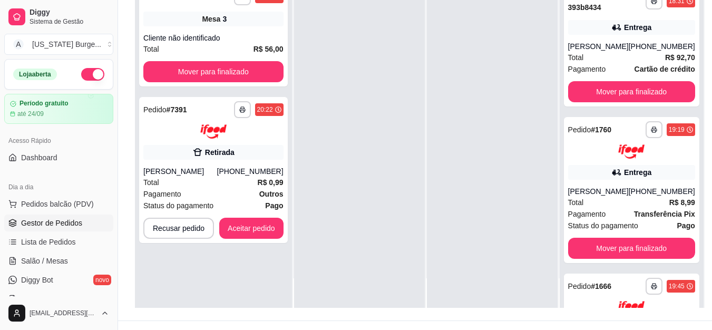
scroll to position [169, 0]
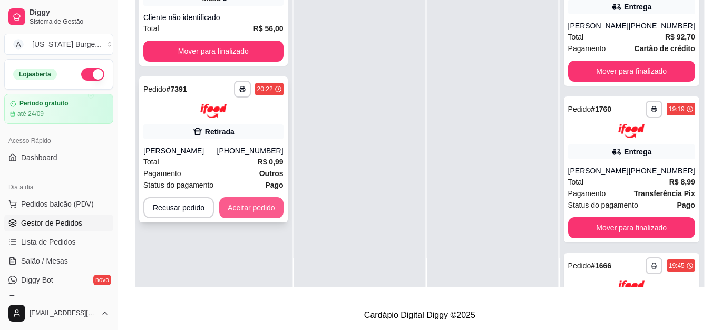
click at [245, 205] on button "Aceitar pedido" at bounding box center [251, 207] width 64 height 21
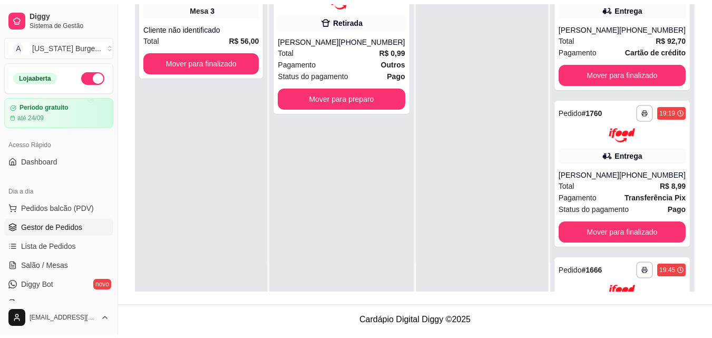
scroll to position [161, 0]
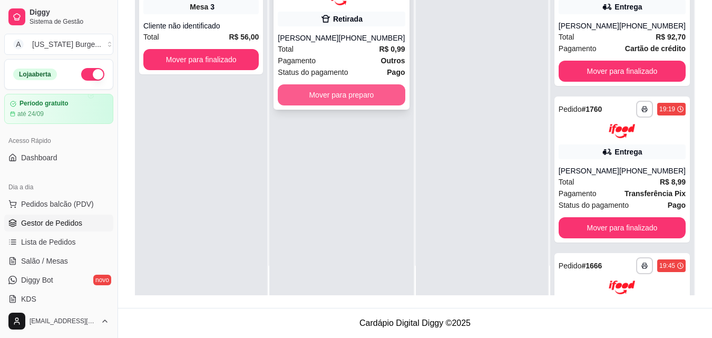
click at [330, 91] on button "Mover para preparo" at bounding box center [341, 94] width 127 height 21
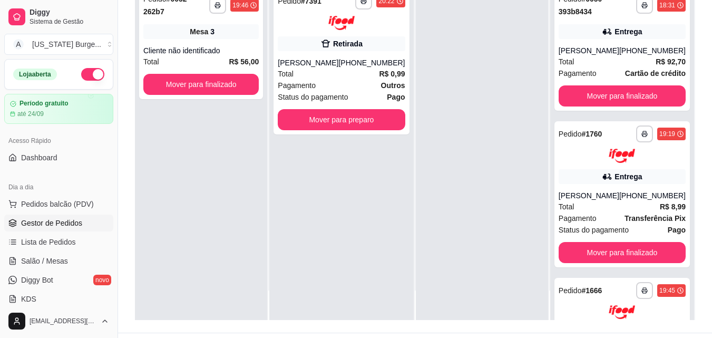
scroll to position [0, 0]
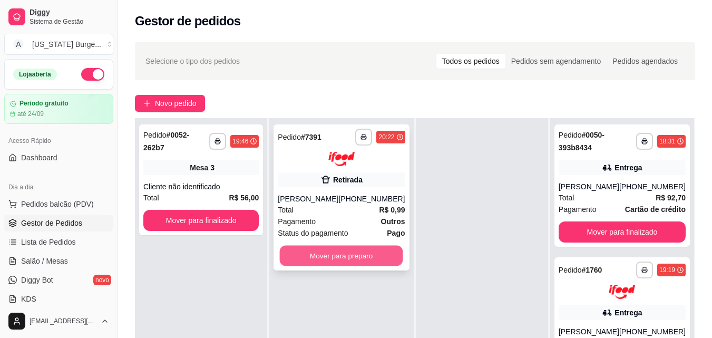
click at [348, 251] on button "Mover para preparo" at bounding box center [341, 255] width 123 height 21
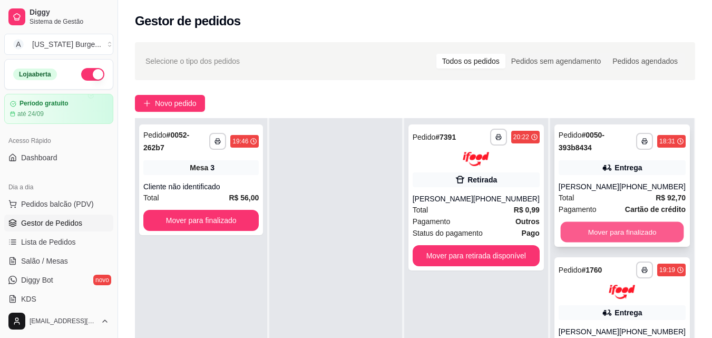
click at [619, 234] on button "Mover para finalizado" at bounding box center [621, 232] width 123 height 21
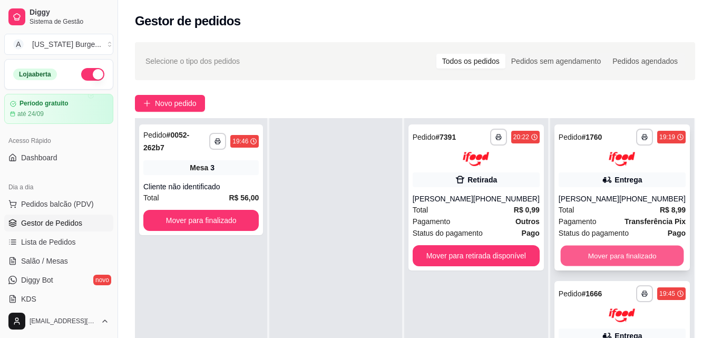
click at [582, 266] on button "Mover para finalizado" at bounding box center [621, 255] width 123 height 21
click at [584, 265] on button "Mover para finalizado" at bounding box center [622, 255] width 127 height 21
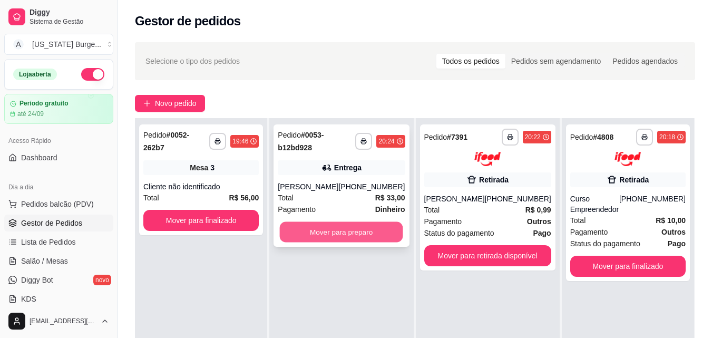
click at [343, 239] on button "Mover para preparo" at bounding box center [341, 232] width 123 height 21
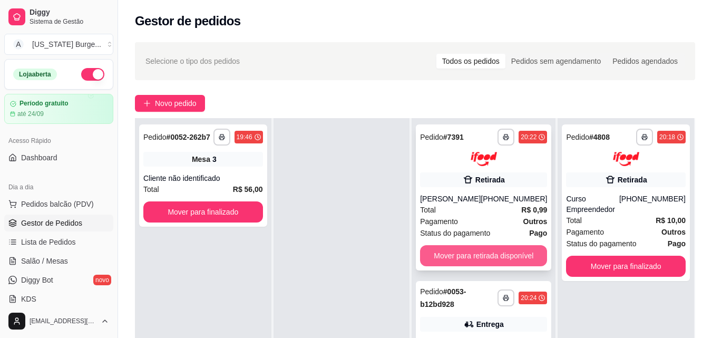
click at [510, 259] on button "Mover para retirada disponível" at bounding box center [483, 255] width 127 height 21
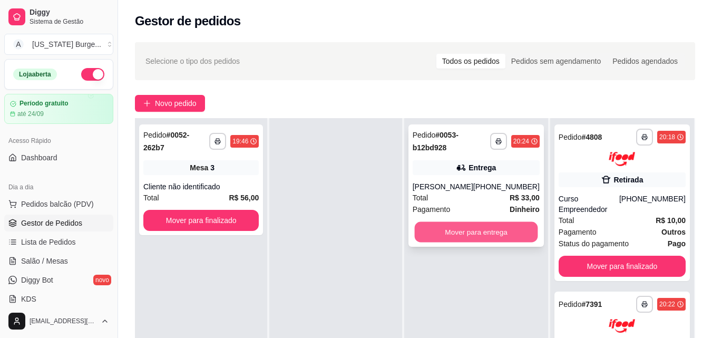
click at [470, 231] on button "Mover para entrega" at bounding box center [475, 232] width 123 height 21
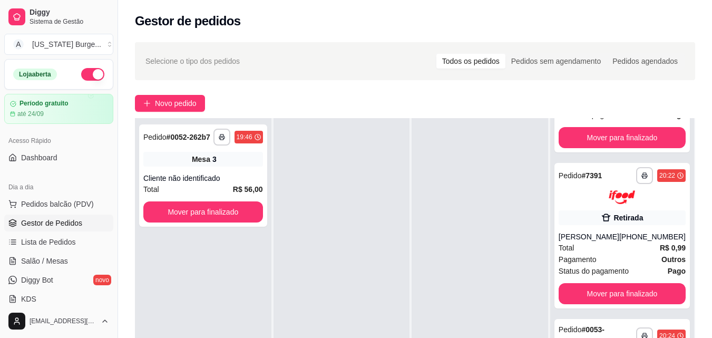
scroll to position [129, 0]
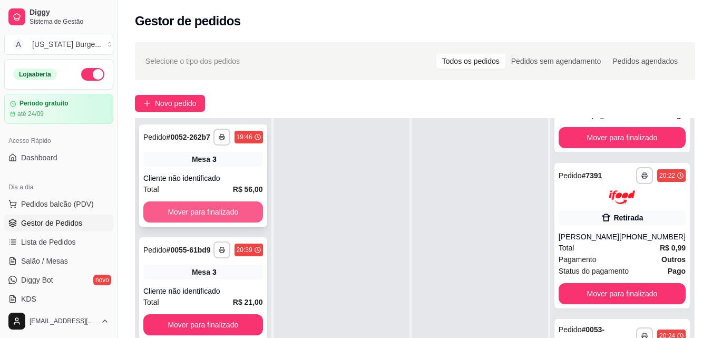
click at [182, 211] on button "Mover para finalizado" at bounding box center [203, 211] width 120 height 21
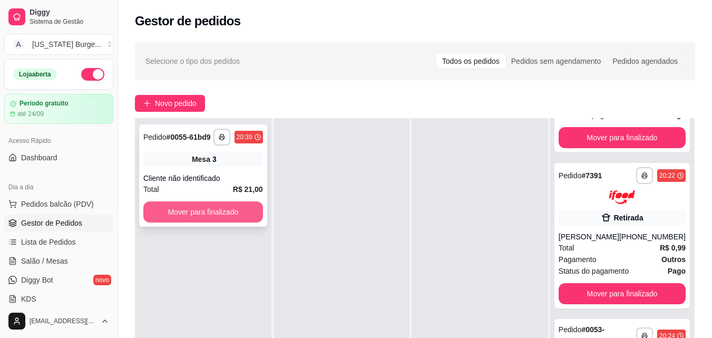
click at [187, 212] on button "Mover para finalizado" at bounding box center [203, 211] width 120 height 21
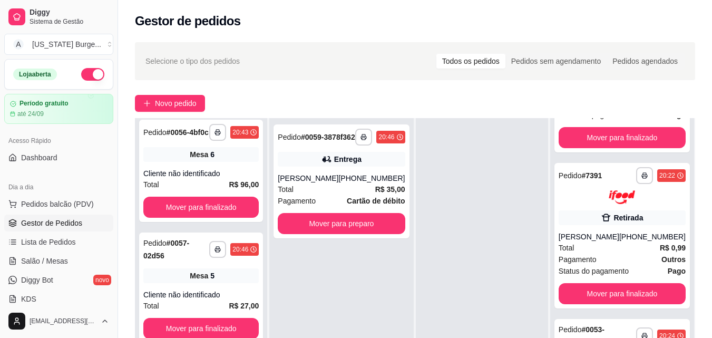
scroll to position [36, 0]
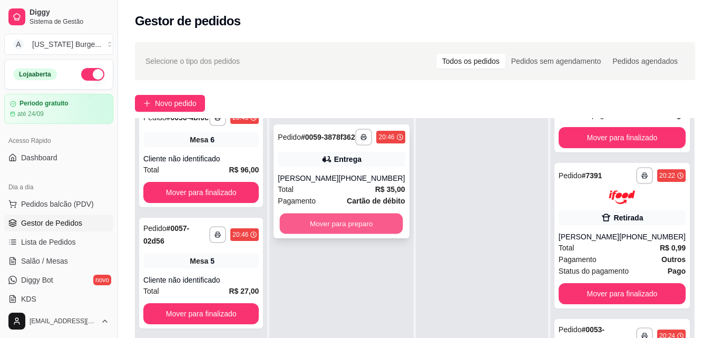
click at [324, 222] on button "Mover para preparo" at bounding box center [341, 224] width 123 height 21
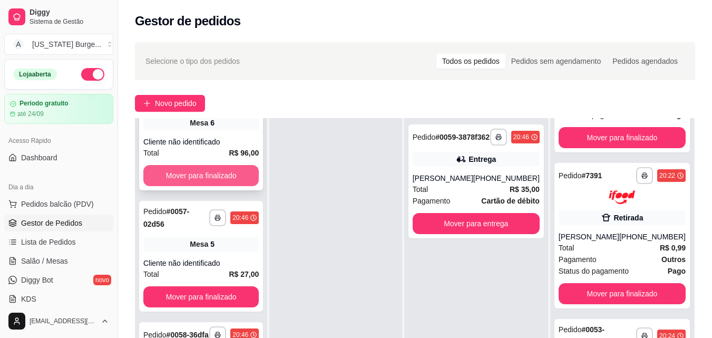
click at [195, 186] on button "Mover para finalizado" at bounding box center [200, 175] width 115 height 21
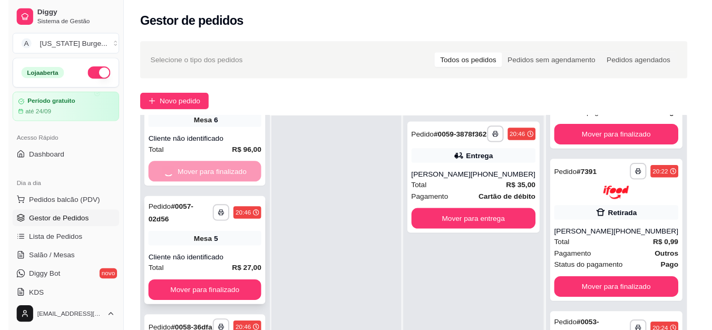
scroll to position [0, 0]
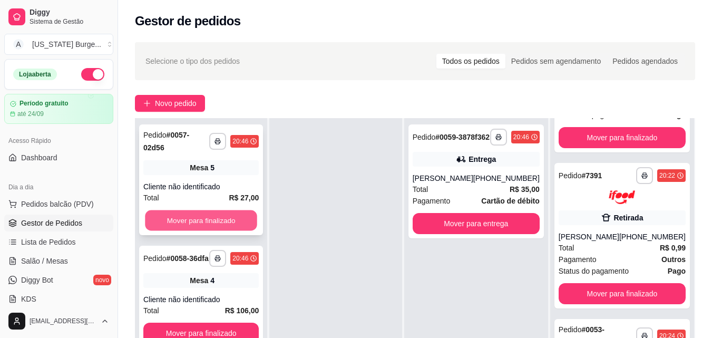
click at [199, 223] on button "Mover para finalizado" at bounding box center [201, 220] width 112 height 21
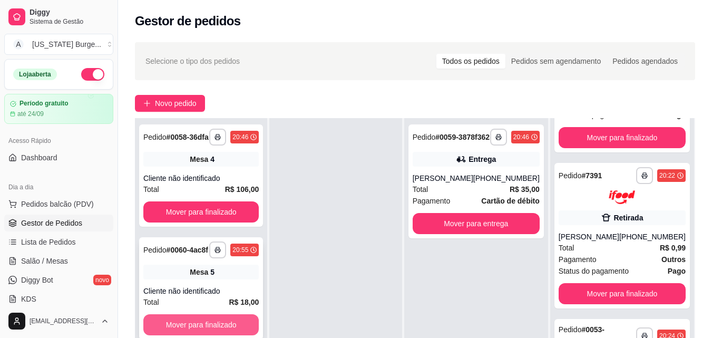
click at [203, 328] on button "Mover para finalizado" at bounding box center [200, 324] width 115 height 21
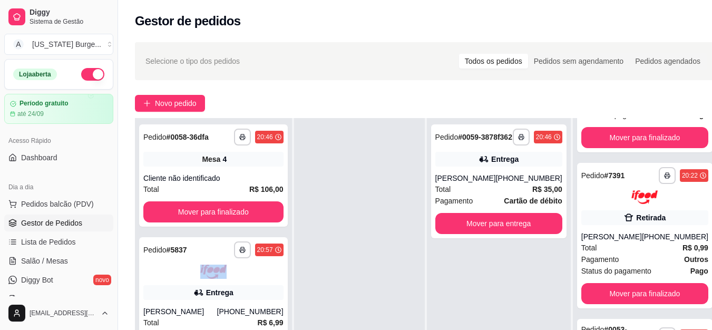
drag, startPoint x: 291, startPoint y: 246, endPoint x: 291, endPoint y: 259, distance: 13.7
click at [291, 259] on div "**********" at bounding box center [214, 269] width 158 height 360
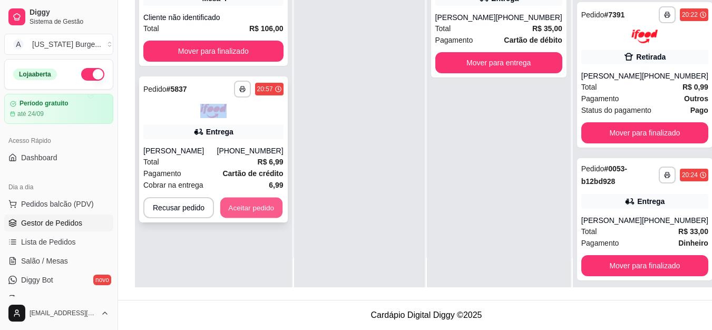
click at [256, 197] on button "Aceitar pedido" at bounding box center [251, 207] width 62 height 21
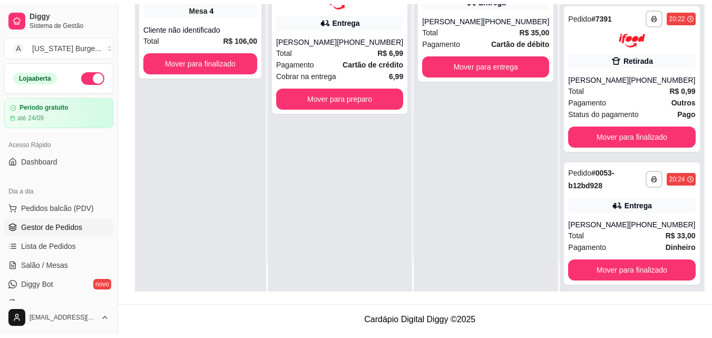
scroll to position [161, 0]
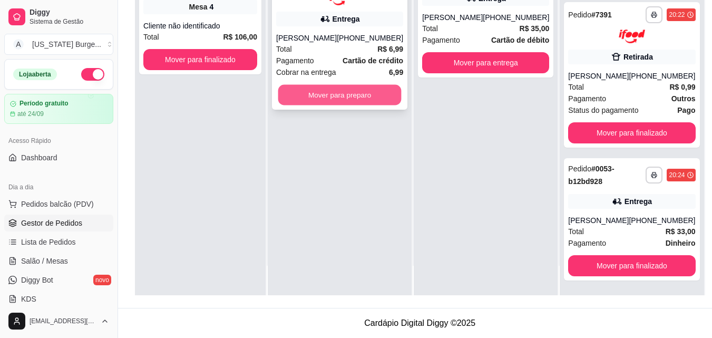
click at [363, 95] on button "Mover para preparo" at bounding box center [339, 94] width 123 height 21
click at [363, 95] on button "Mover para preparo" at bounding box center [339, 94] width 127 height 21
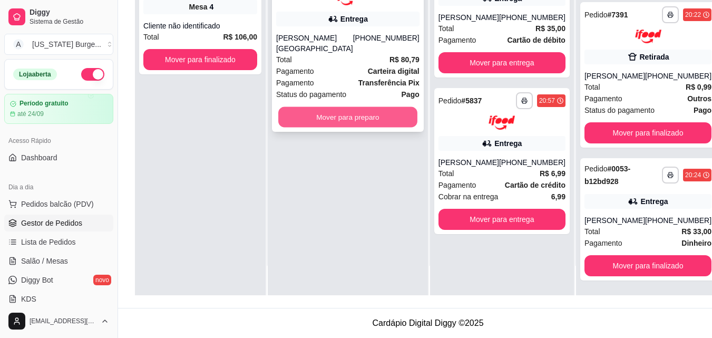
click at [326, 114] on button "Mover para preparo" at bounding box center [347, 116] width 139 height 21
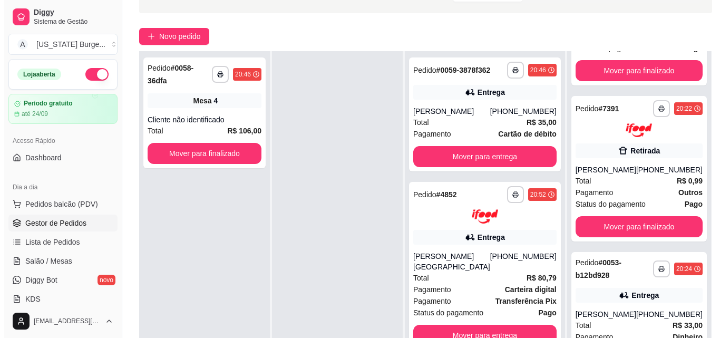
scroll to position [0, 0]
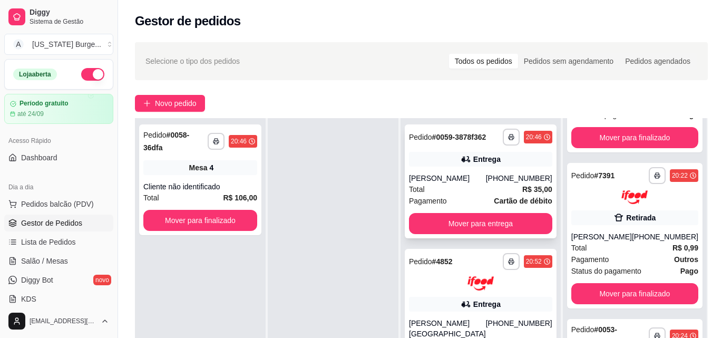
click at [438, 183] on div "[PERSON_NAME]" at bounding box center [447, 178] width 77 height 11
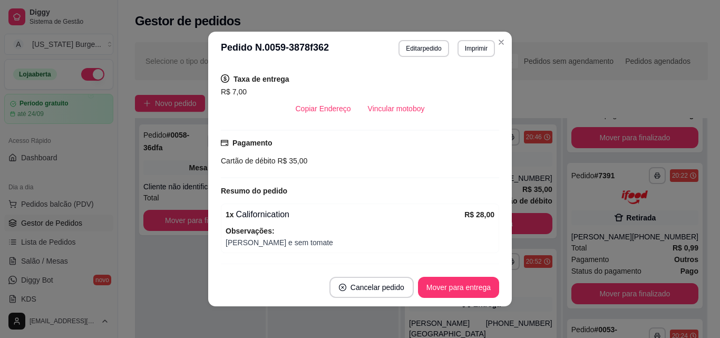
scroll to position [306, 0]
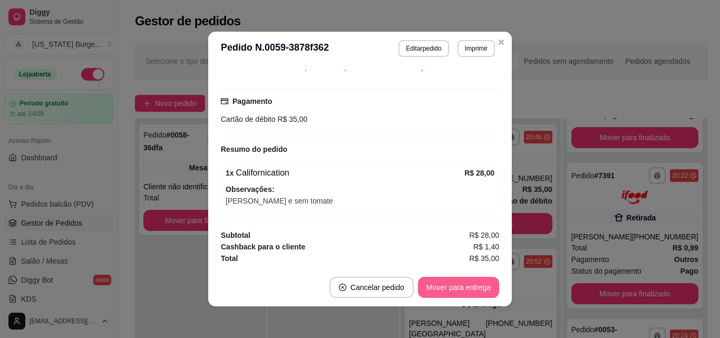
click at [454, 288] on button "Mover para entrega" at bounding box center [458, 287] width 81 height 21
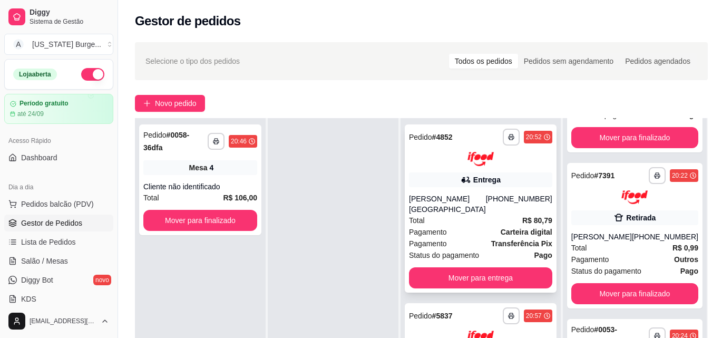
click at [462, 238] on div "Pagamento Transferência Pix" at bounding box center [480, 244] width 143 height 12
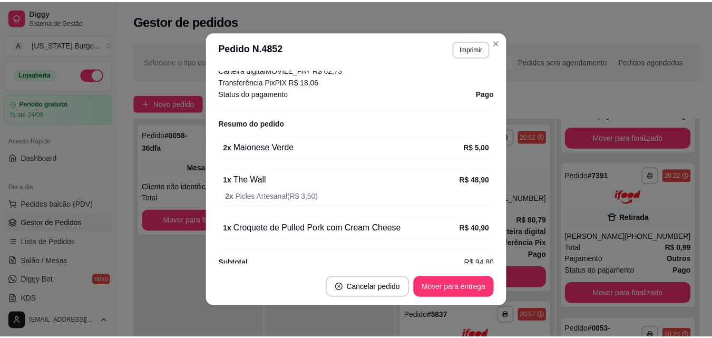
scroll to position [0, 0]
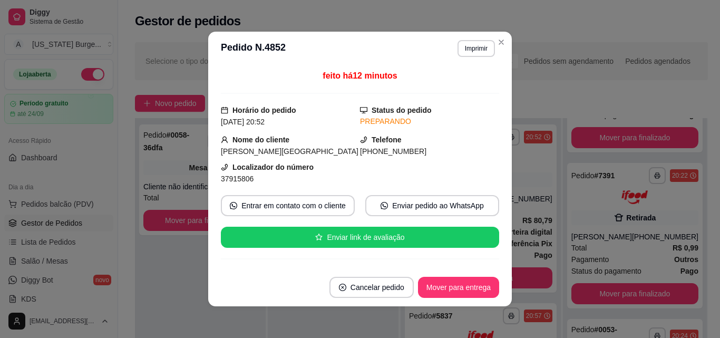
click at [497, 59] on header "**********" at bounding box center [360, 49] width 304 height 34
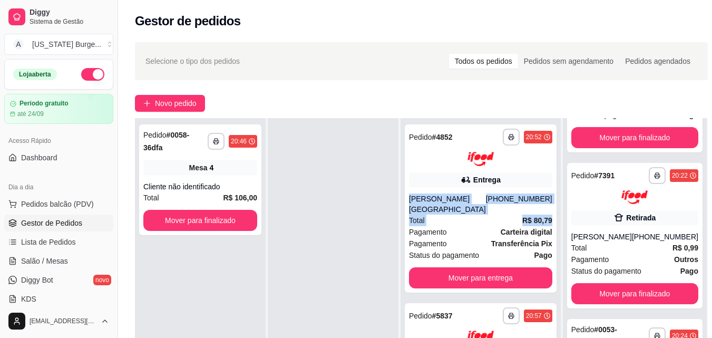
drag, startPoint x: 546, startPoint y: 177, endPoint x: 546, endPoint y: 204, distance: 27.4
click at [546, 204] on div "**********" at bounding box center [481, 287] width 160 height 338
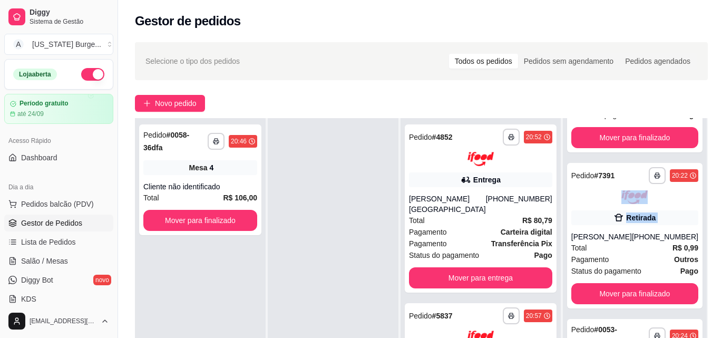
drag, startPoint x: 550, startPoint y: 204, endPoint x: 550, endPoint y: 231, distance: 27.4
click at [563, 231] on div "**********" at bounding box center [635, 287] width 144 height 338
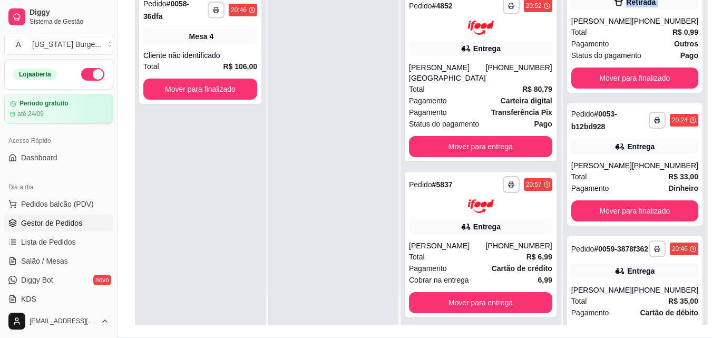
scroll to position [161, 0]
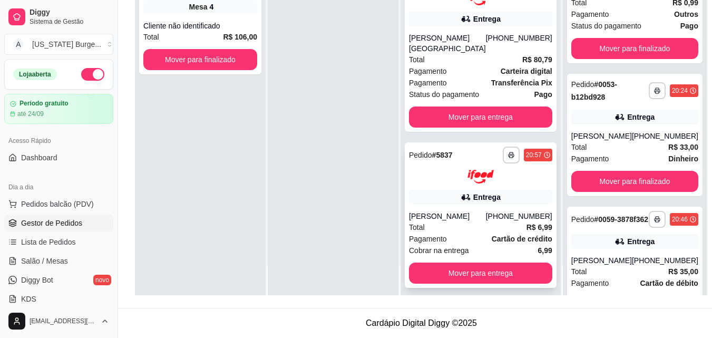
click at [508, 221] on div "Total R$ 6,99" at bounding box center [480, 227] width 143 height 12
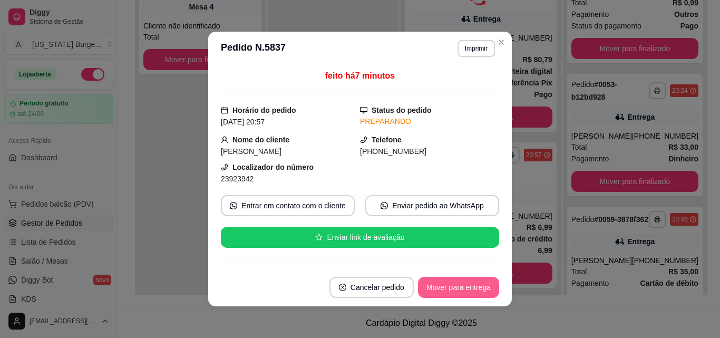
click at [469, 286] on button "Mover para entrega" at bounding box center [458, 287] width 81 height 21
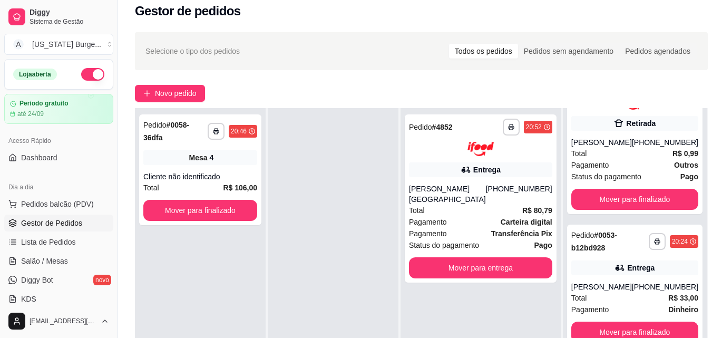
scroll to position [9, 0]
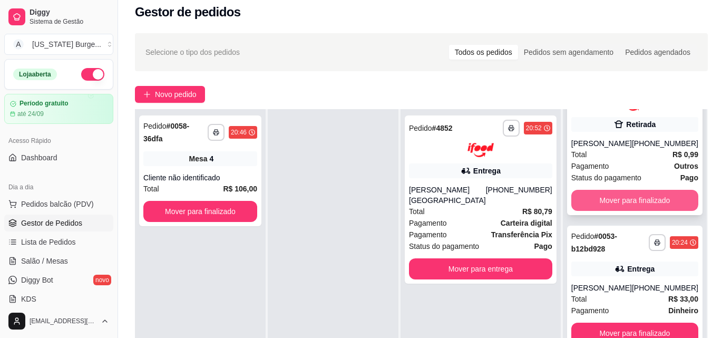
click at [639, 197] on button "Mover para finalizado" at bounding box center [634, 200] width 127 height 21
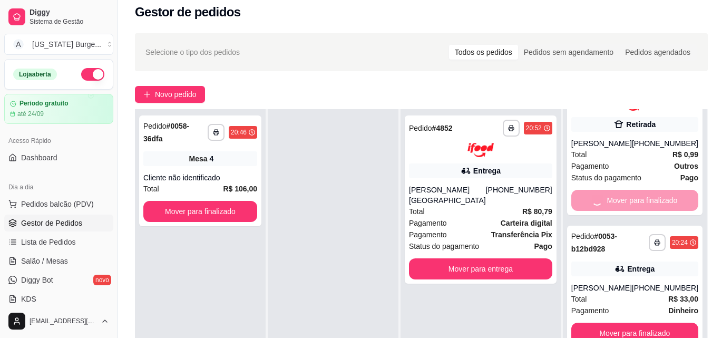
scroll to position [57, 0]
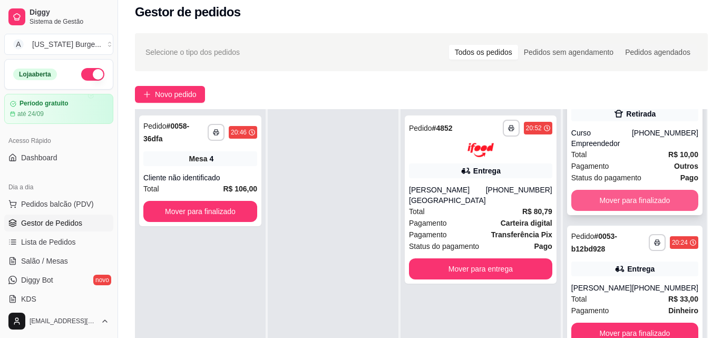
click at [594, 196] on button "Mover para finalizado" at bounding box center [634, 200] width 127 height 21
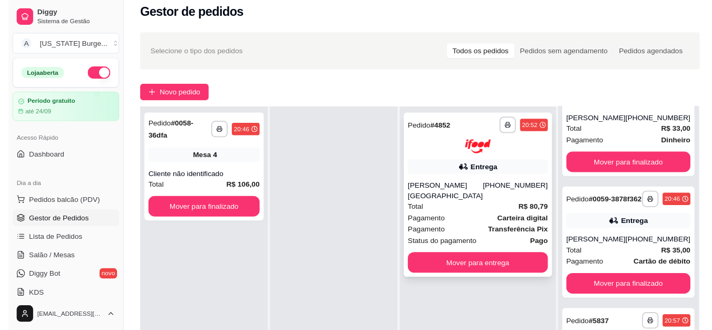
scroll to position [0, 0]
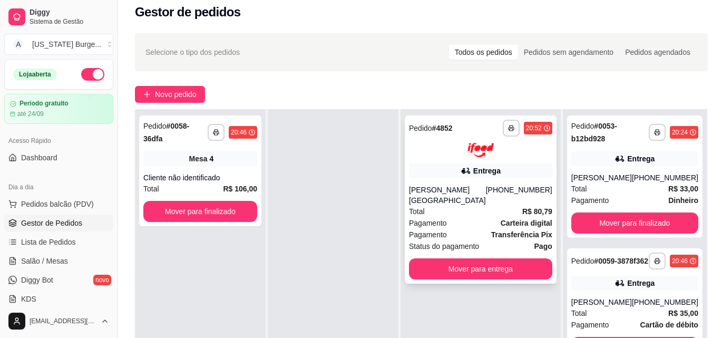
click at [446, 217] on span "Pagamento" at bounding box center [428, 223] width 38 height 12
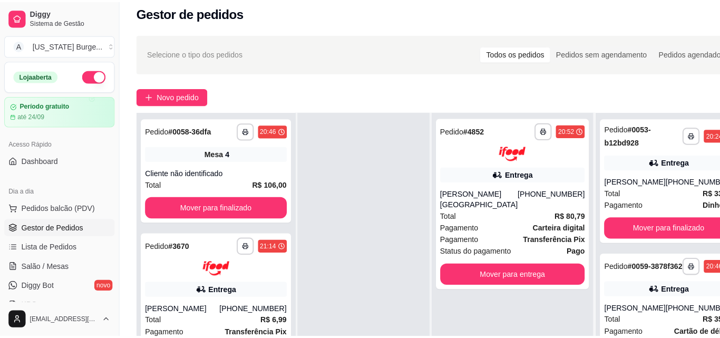
scroll to position [55, 0]
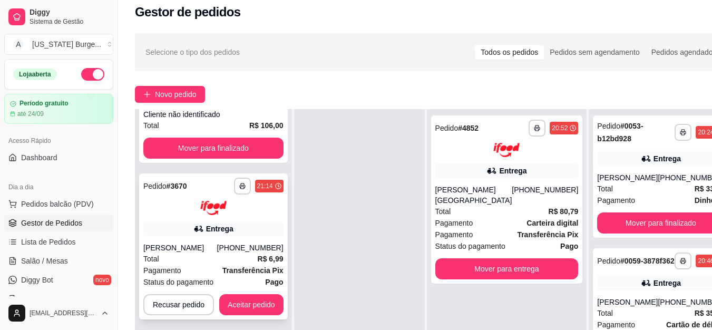
click at [245, 287] on div "Status do pagamento Pago" at bounding box center [213, 282] width 140 height 12
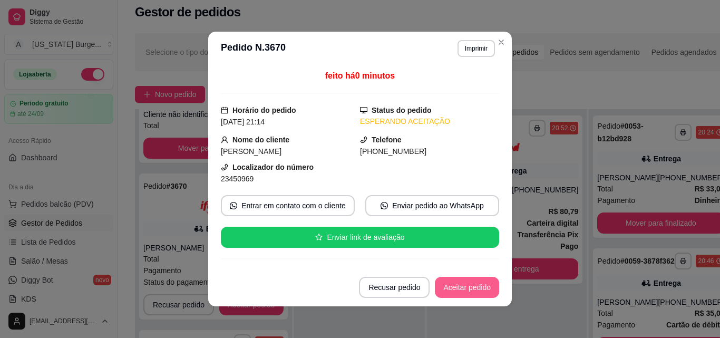
click at [450, 284] on button "Aceitar pedido" at bounding box center [467, 287] width 64 height 21
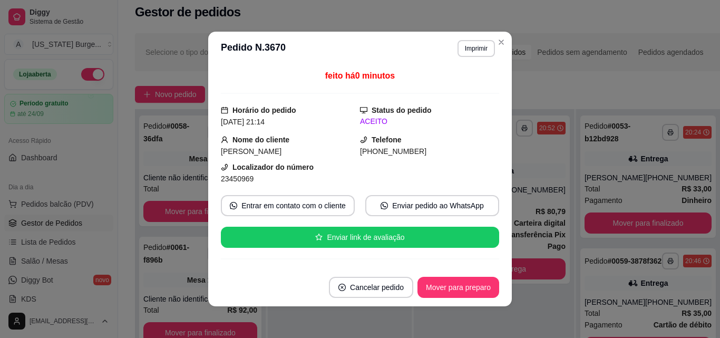
scroll to position [0, 0]
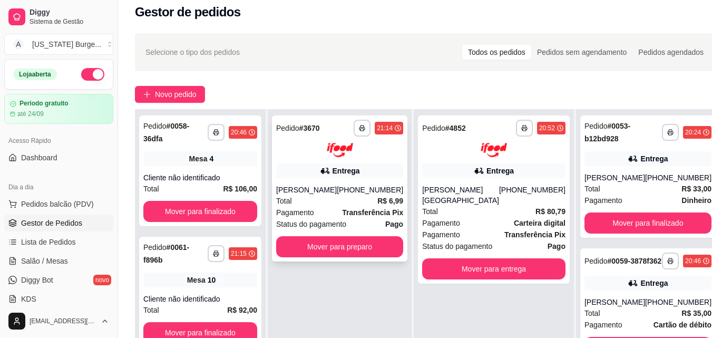
click at [325, 196] on div "Total R$ 6,99" at bounding box center [339, 201] width 127 height 12
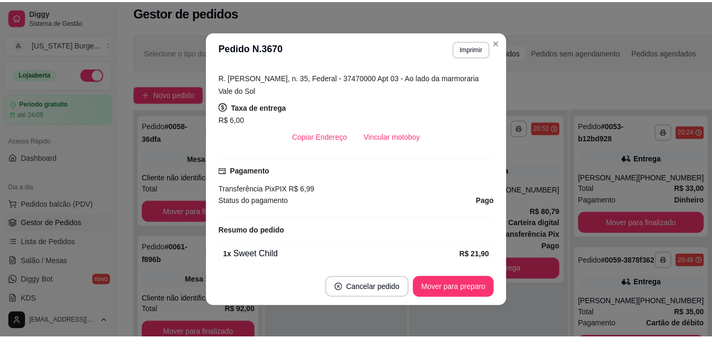
scroll to position [227, 0]
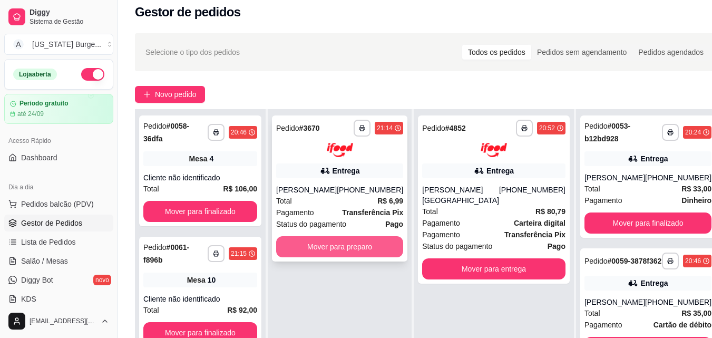
click at [361, 256] on button "Mover para preparo" at bounding box center [339, 246] width 127 height 21
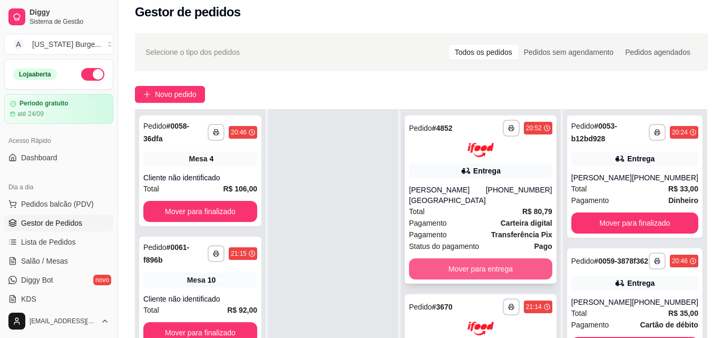
click at [501, 258] on button "Mover para entrega" at bounding box center [480, 268] width 143 height 21
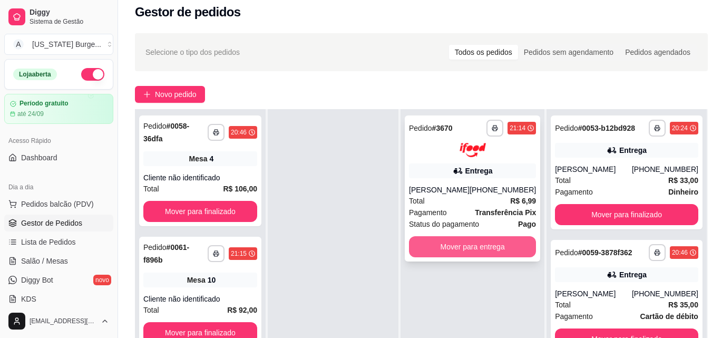
click at [491, 249] on button "Mover para entrega" at bounding box center [472, 246] width 127 height 21
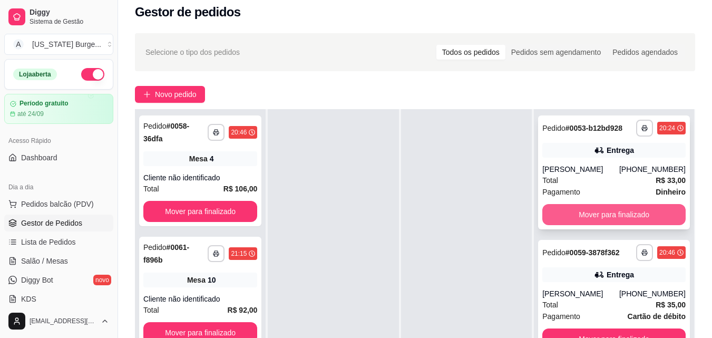
click at [614, 221] on button "Mover para finalizado" at bounding box center [613, 214] width 143 height 21
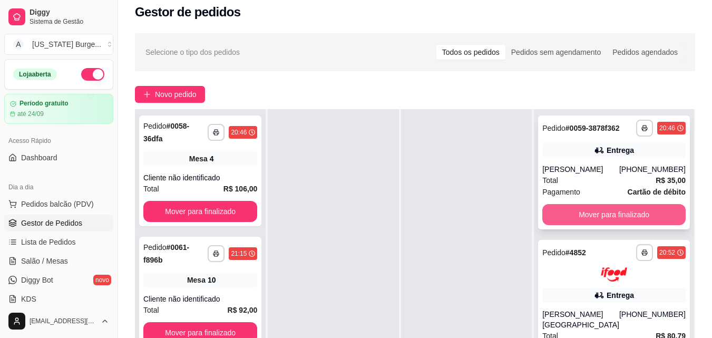
click at [645, 217] on button "Mover para finalizado" at bounding box center [613, 214] width 143 height 21
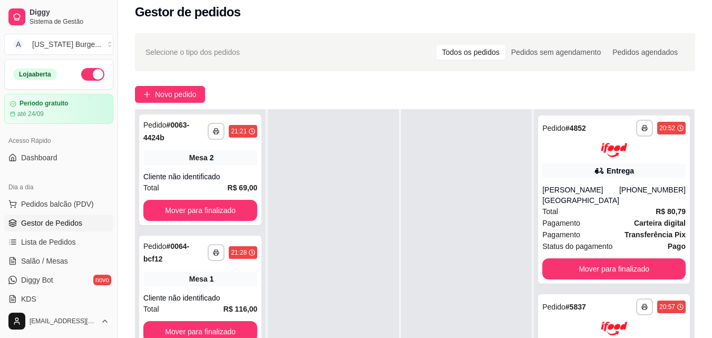
scroll to position [0, 0]
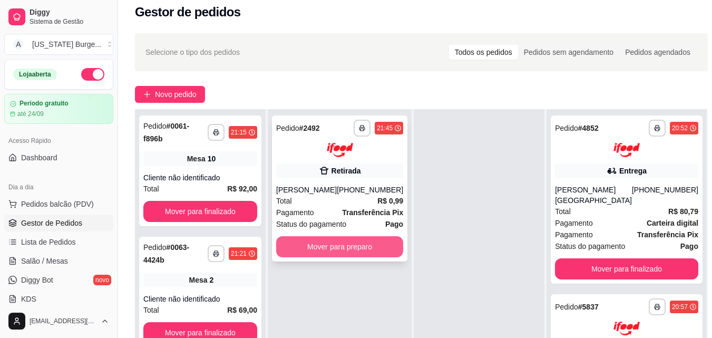
click at [319, 254] on button "Mover para preparo" at bounding box center [339, 246] width 127 height 21
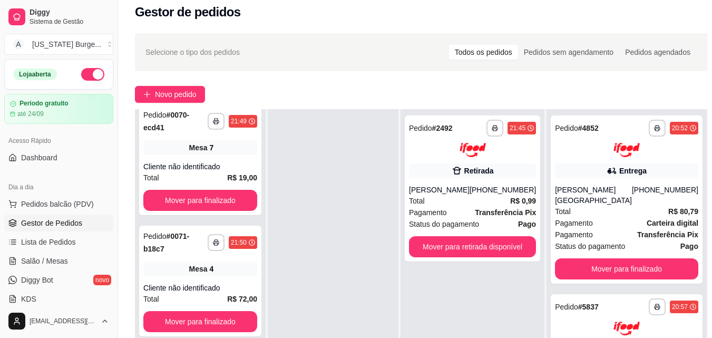
scroll to position [1038, 0]
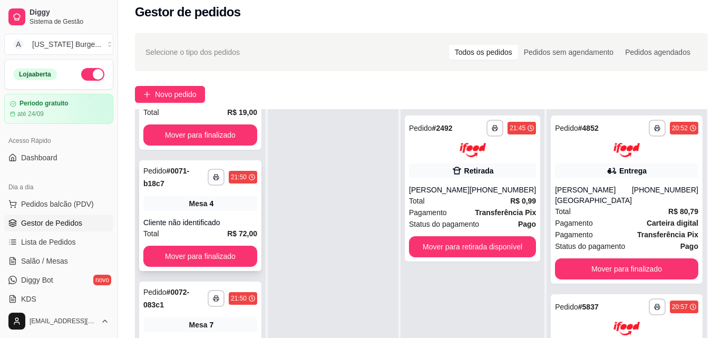
click at [211, 228] on div "Cliente não identificado" at bounding box center [200, 222] width 114 height 11
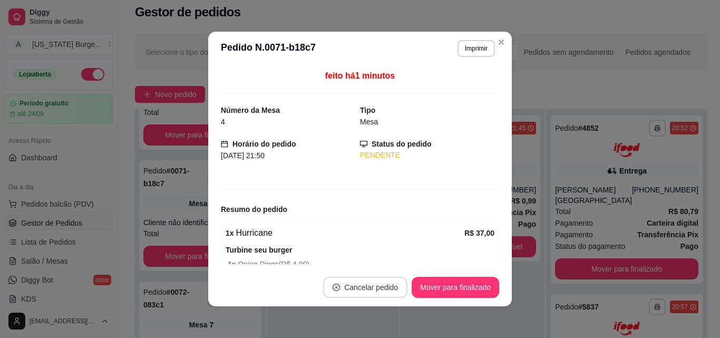
click at [357, 289] on button "Cancelar pedido" at bounding box center [365, 287] width 84 height 21
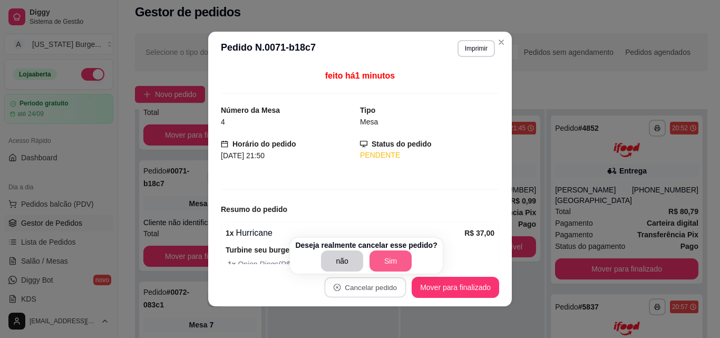
click at [391, 256] on button "Sim" at bounding box center [391, 260] width 42 height 21
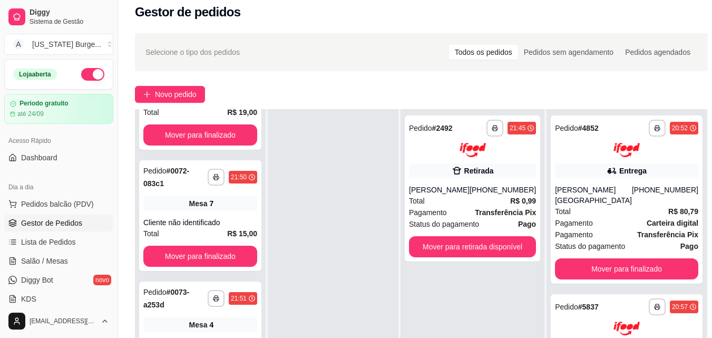
click at [343, 226] on div at bounding box center [333, 278] width 131 height 338
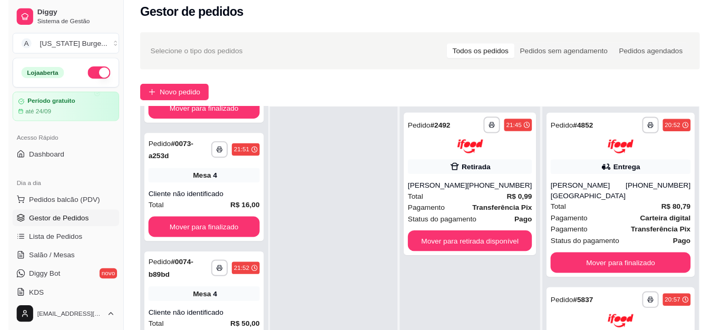
scroll to position [1237, 0]
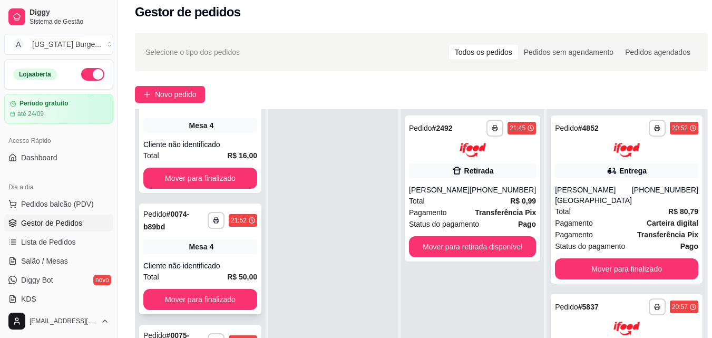
click at [205, 268] on div "**********" at bounding box center [200, 258] width 122 height 111
click at [189, 131] on span "Mesa" at bounding box center [198, 125] width 18 height 11
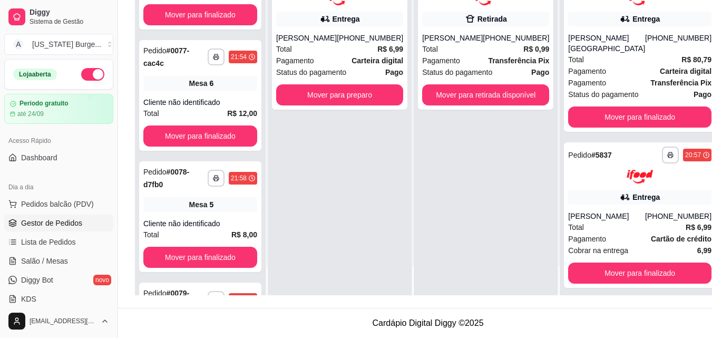
scroll to position [1639, 0]
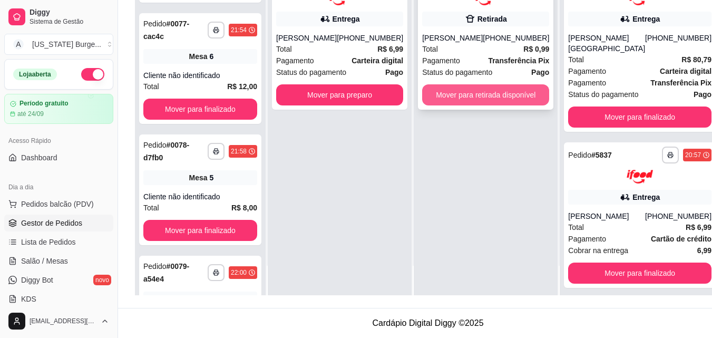
click at [446, 100] on button "Mover para retirada disponível" at bounding box center [485, 94] width 127 height 21
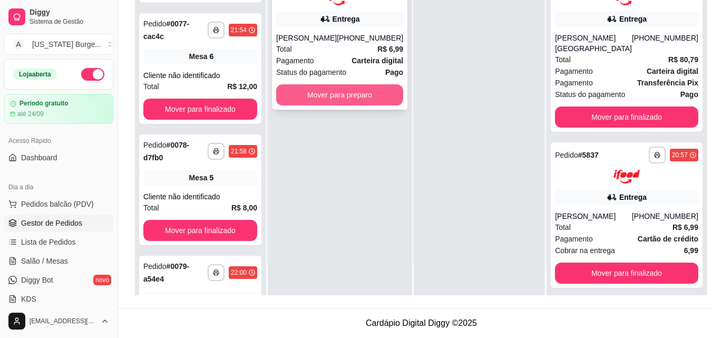
click at [352, 102] on button "Mover para preparo" at bounding box center [339, 94] width 127 height 21
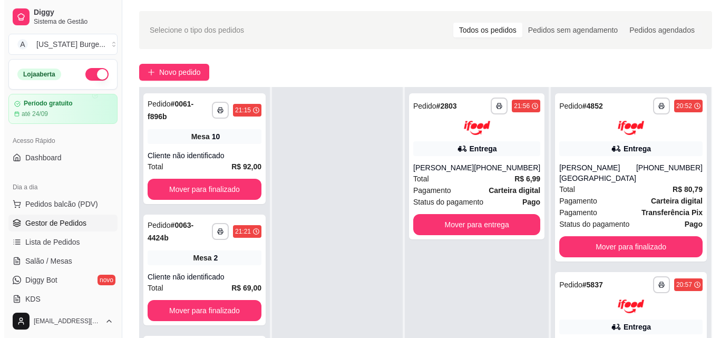
scroll to position [0, 0]
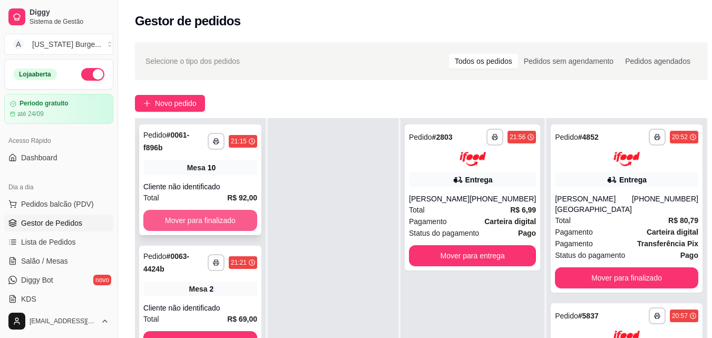
click at [189, 228] on button "Mover para finalizado" at bounding box center [200, 220] width 114 height 21
click at [182, 221] on button "Mover para finalizado" at bounding box center [200, 220] width 114 height 21
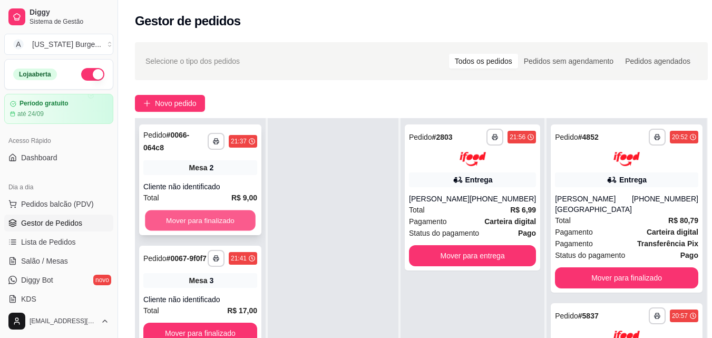
click at [187, 223] on button "Mover para finalizado" at bounding box center [200, 220] width 111 height 21
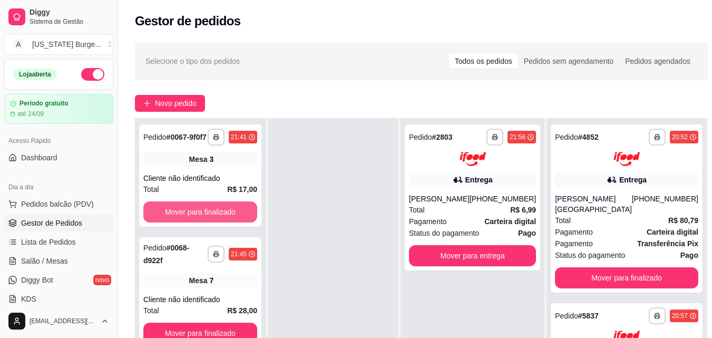
click at [187, 222] on button "Mover para finalizado" at bounding box center [200, 211] width 114 height 21
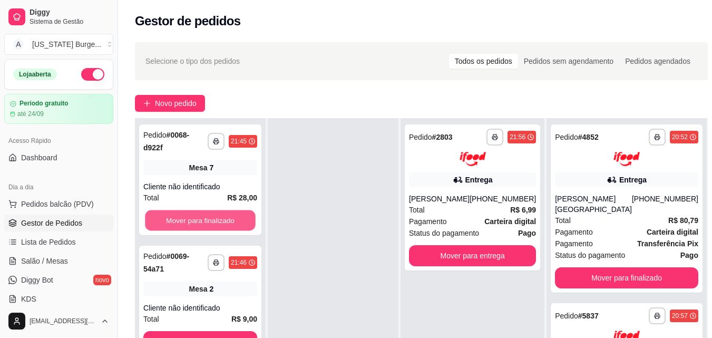
click at [187, 223] on button "Mover para finalizado" at bounding box center [200, 220] width 111 height 21
click at [187, 223] on button "Mover para finalizado" at bounding box center [200, 220] width 114 height 21
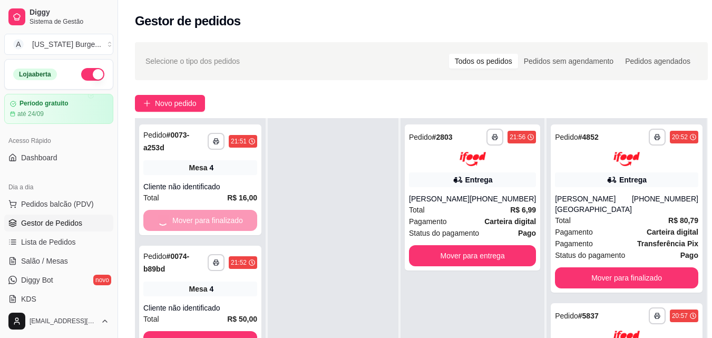
click at [187, 331] on button "Mover para finalizado" at bounding box center [200, 341] width 114 height 21
click at [187, 223] on button "Mover para finalizado" at bounding box center [200, 220] width 111 height 21
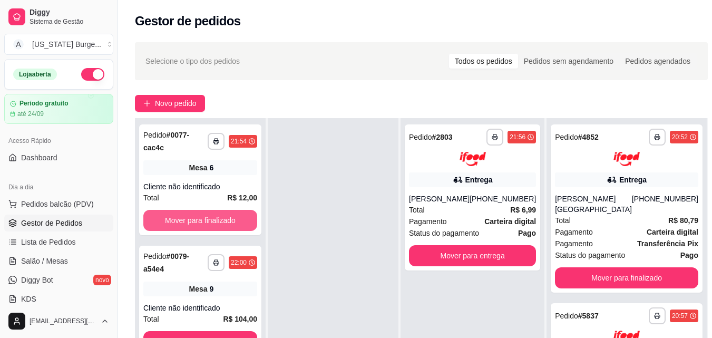
click at [187, 223] on button "Mover para finalizado" at bounding box center [200, 220] width 114 height 21
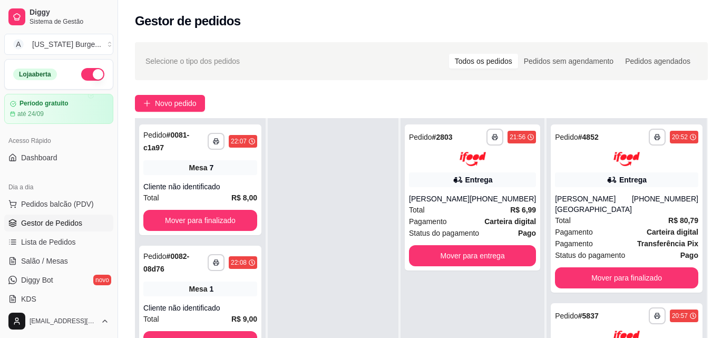
click at [187, 223] on div "**********" at bounding box center [200, 179] width 122 height 111
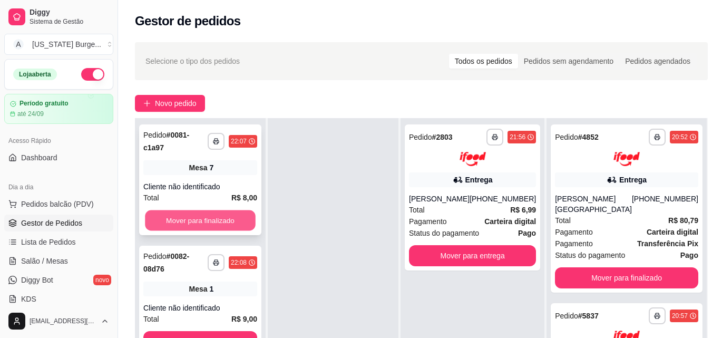
click at [231, 215] on button "Mover para finalizado" at bounding box center [200, 220] width 111 height 21
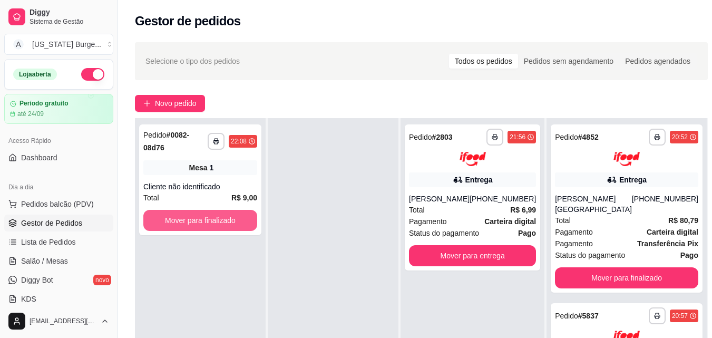
click at [231, 215] on button "Mover para finalizado" at bounding box center [200, 220] width 114 height 21
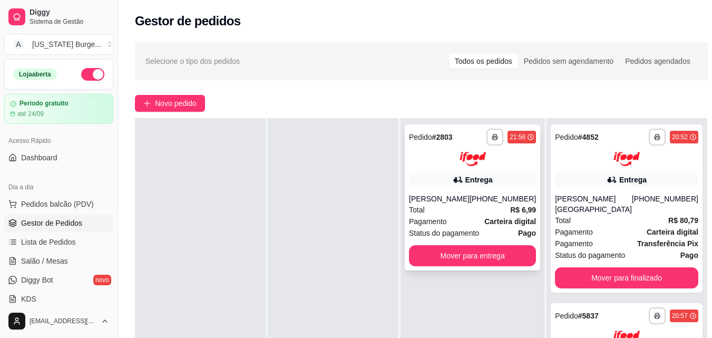
click at [445, 179] on div "Entrega" at bounding box center [472, 179] width 127 height 15
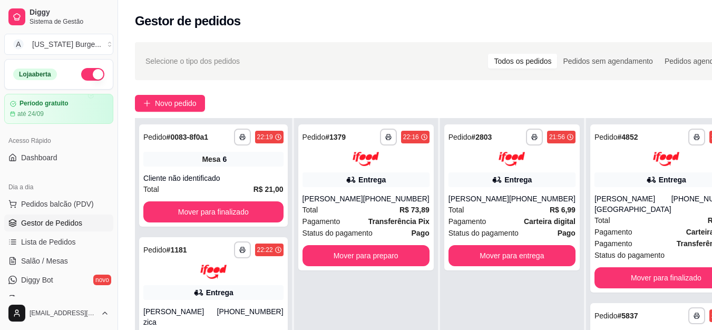
scroll to position [169, 0]
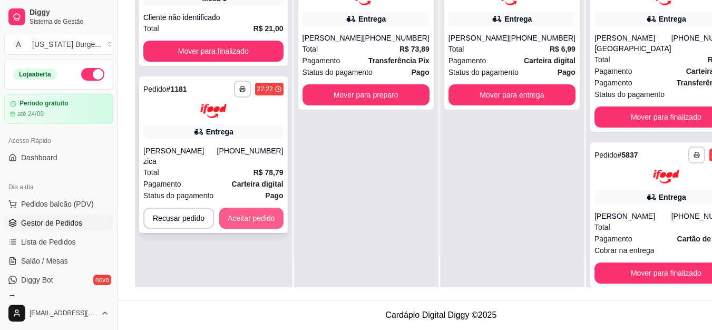
click at [266, 208] on button "Aceitar pedido" at bounding box center [251, 218] width 64 height 21
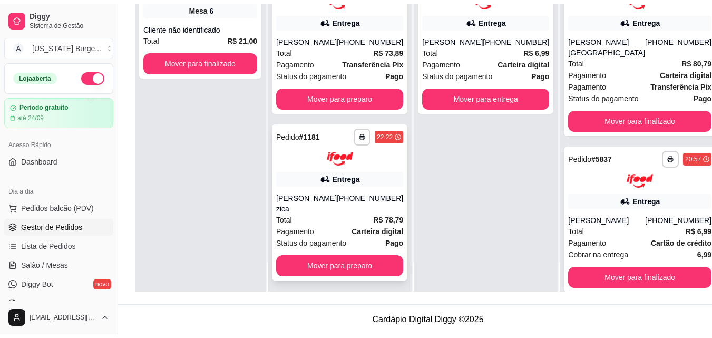
scroll to position [161, 0]
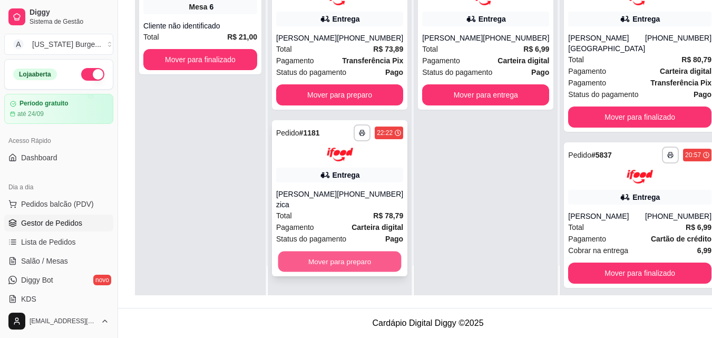
click at [336, 264] on button "Mover para preparo" at bounding box center [339, 261] width 123 height 21
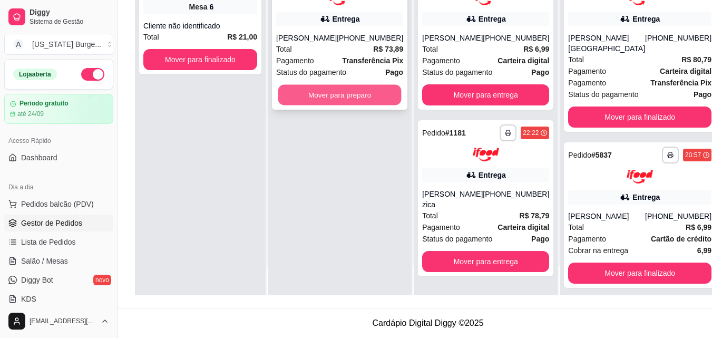
click at [317, 92] on button "Mover para preparo" at bounding box center [339, 94] width 123 height 21
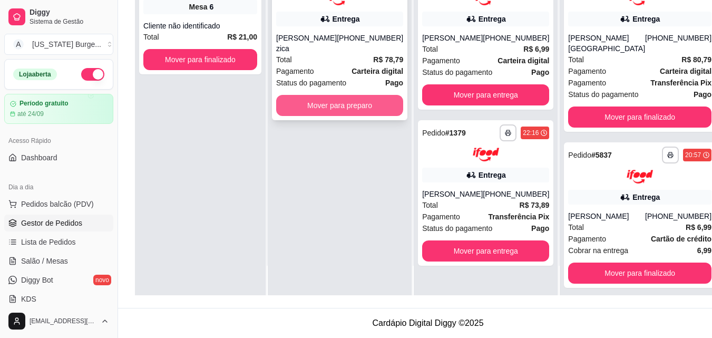
click at [322, 113] on button "Mover para preparo" at bounding box center [339, 105] width 127 height 21
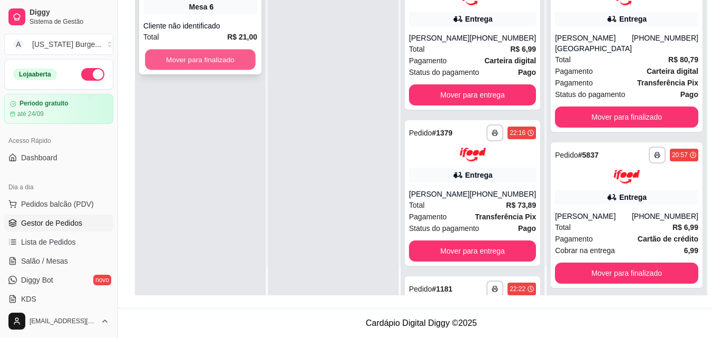
click at [214, 50] on button "Mover para finalizado" at bounding box center [200, 60] width 111 height 21
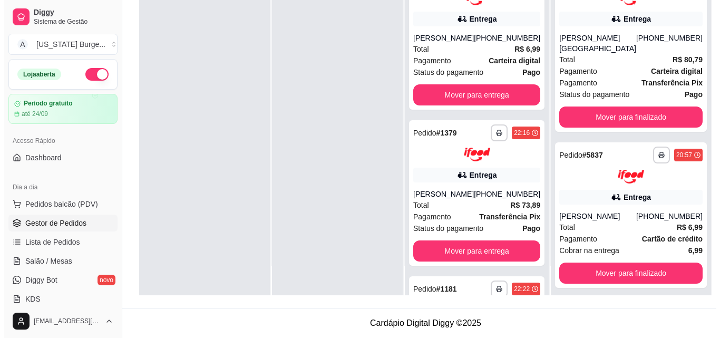
scroll to position [0, 0]
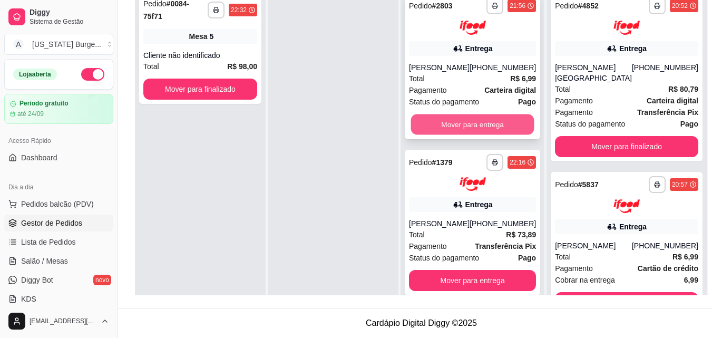
click at [469, 134] on button "Mover para entrega" at bounding box center [472, 124] width 123 height 21
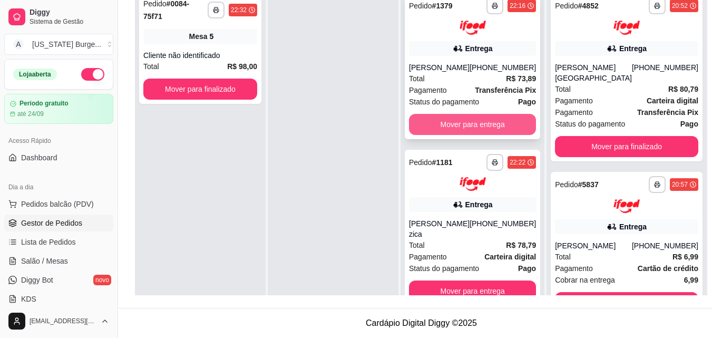
click at [484, 128] on button "Mover para entrega" at bounding box center [472, 124] width 127 height 21
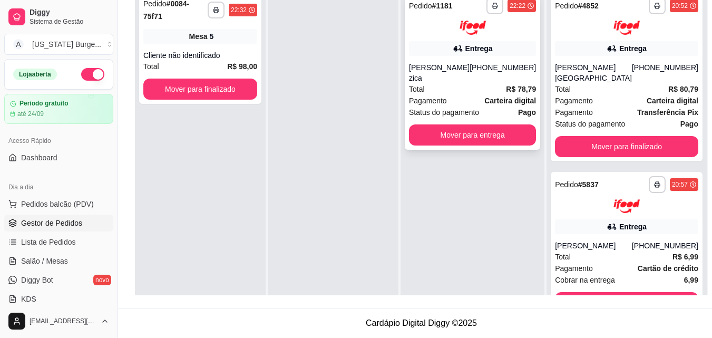
click at [443, 48] on div "Entrega" at bounding box center [472, 48] width 127 height 15
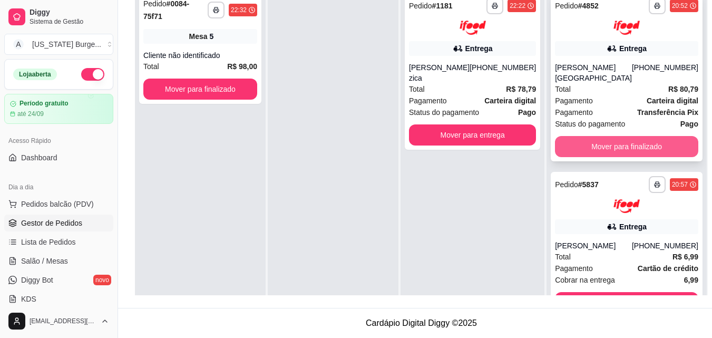
click at [604, 137] on button "Mover para finalizado" at bounding box center [626, 146] width 143 height 21
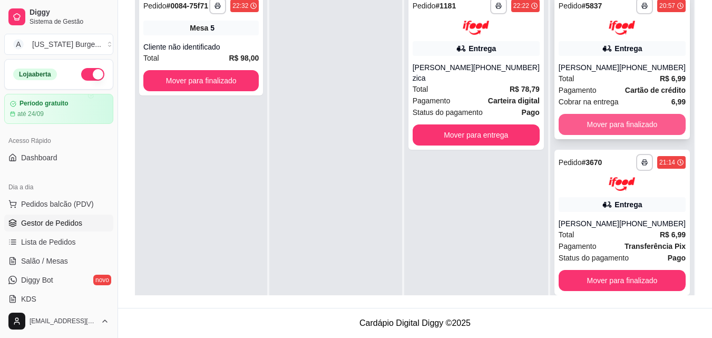
click at [603, 120] on button "Mover para finalizado" at bounding box center [622, 124] width 127 height 21
click at [608, 120] on button "Mover para finalizado" at bounding box center [622, 124] width 127 height 21
click at [608, 124] on button "Mover para finalizado" at bounding box center [622, 124] width 127 height 21
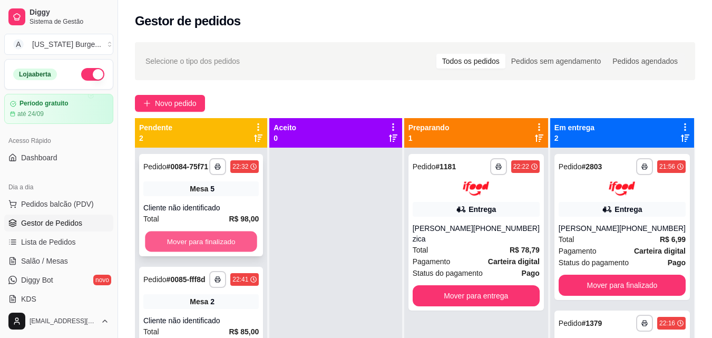
click at [200, 240] on button "Mover para finalizado" at bounding box center [201, 241] width 112 height 21
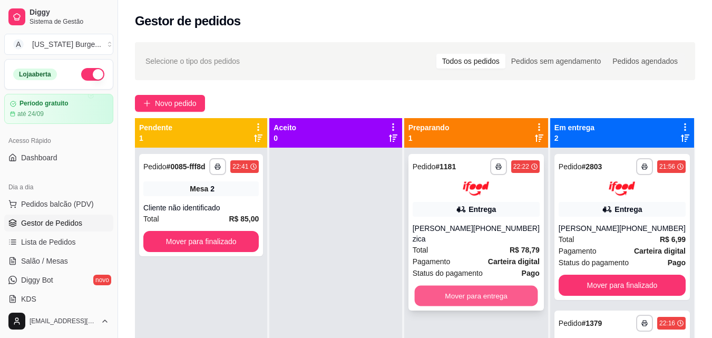
click at [448, 299] on button "Mover para entrega" at bounding box center [475, 295] width 123 height 21
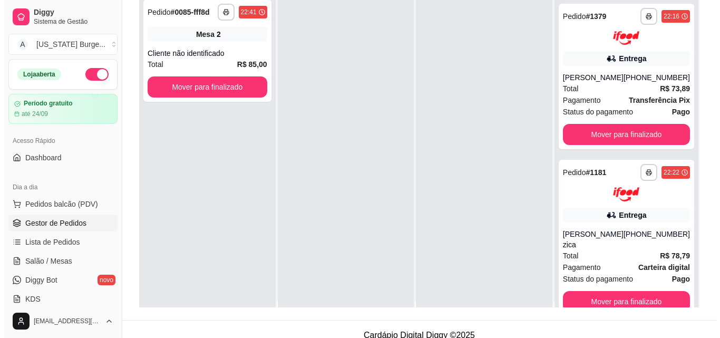
scroll to position [161, 0]
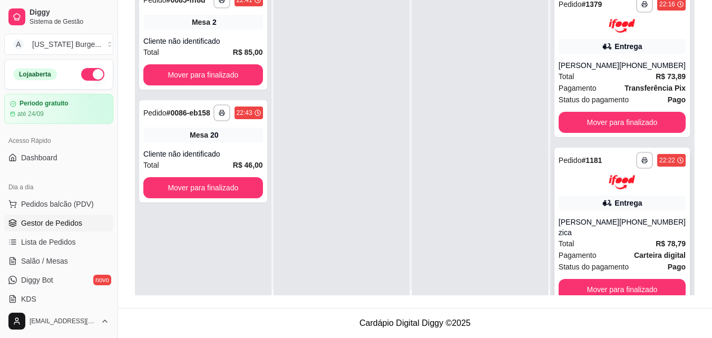
click at [590, 218] on div "[PERSON_NAME] zica" at bounding box center [589, 227] width 61 height 21
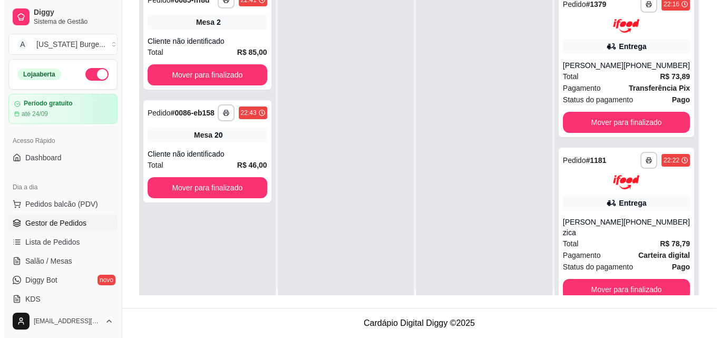
scroll to position [0, 0]
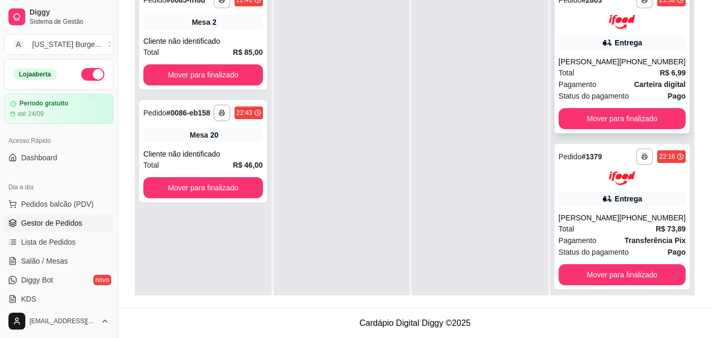
click at [599, 90] on div "Pagamento Carteira digital" at bounding box center [622, 85] width 127 height 12
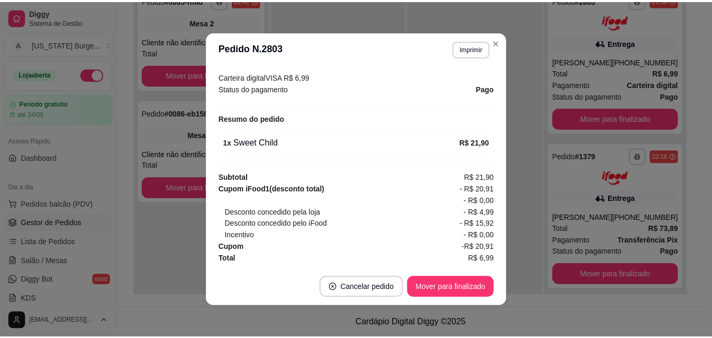
scroll to position [271, 0]
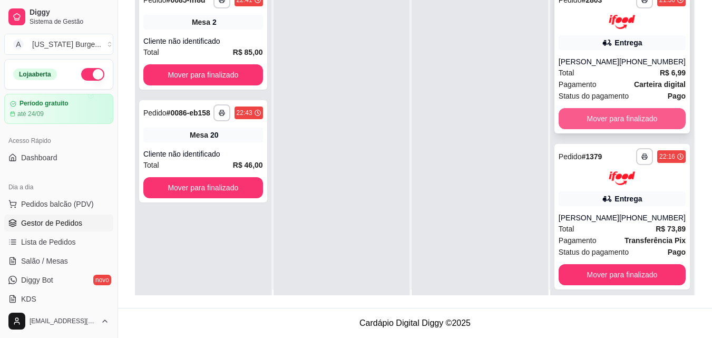
click at [589, 122] on button "Mover para finalizado" at bounding box center [622, 118] width 127 height 21
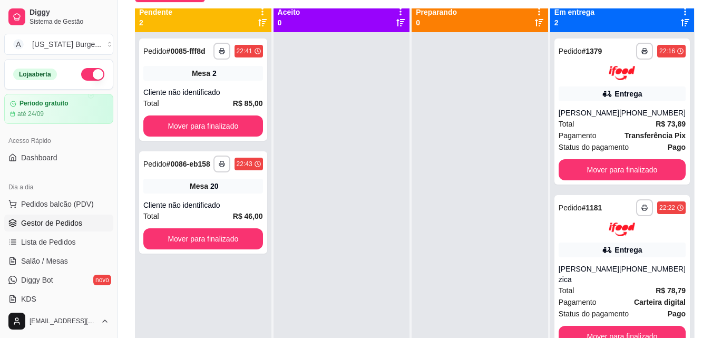
scroll to position [161, 0]
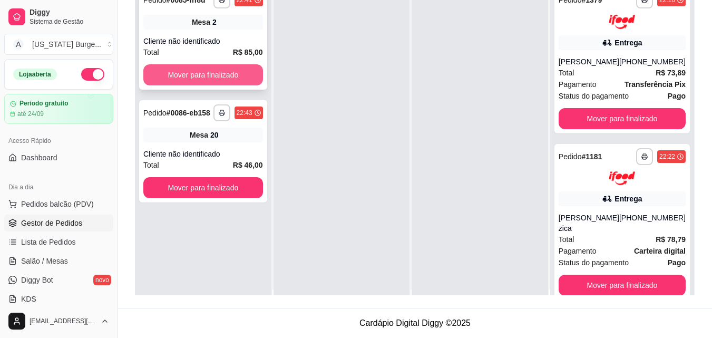
click at [212, 75] on button "Mover para finalizado" at bounding box center [203, 74] width 120 height 21
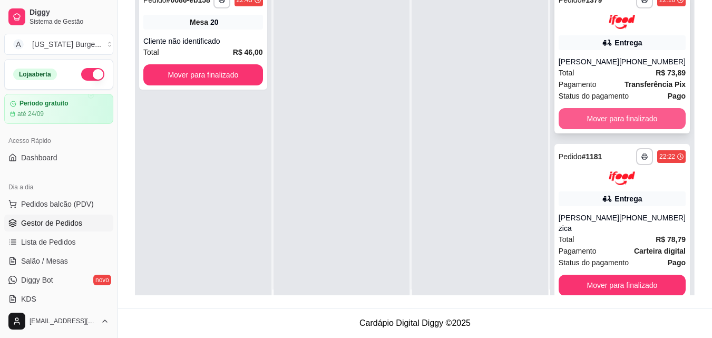
click at [601, 119] on button "Mover para finalizado" at bounding box center [622, 118] width 127 height 21
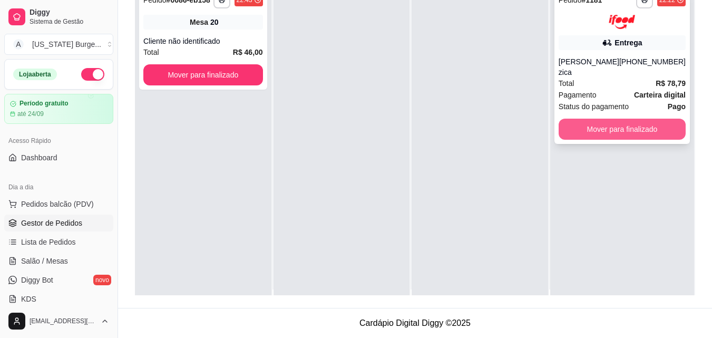
click at [600, 128] on button "Mover para finalizado" at bounding box center [622, 129] width 127 height 21
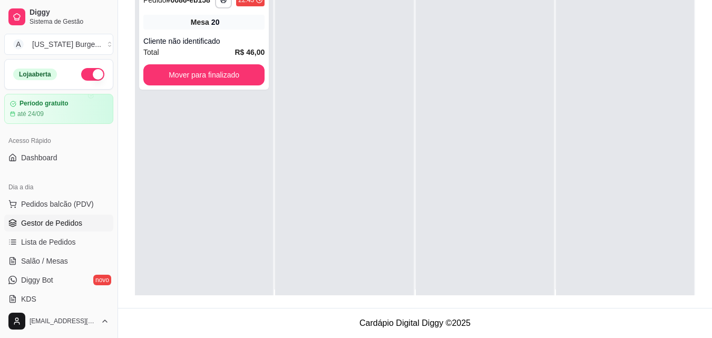
scroll to position [0, 0]
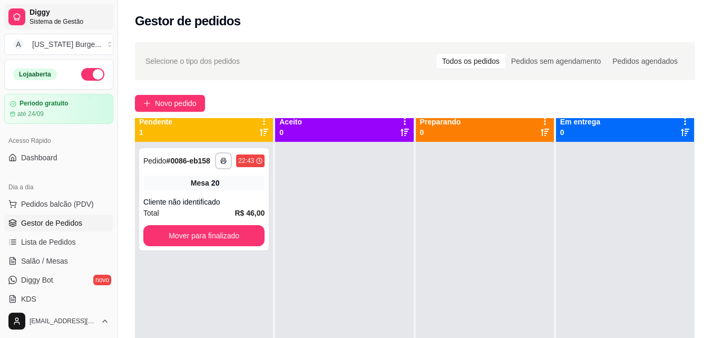
click at [22, 10] on div at bounding box center [16, 16] width 17 height 17
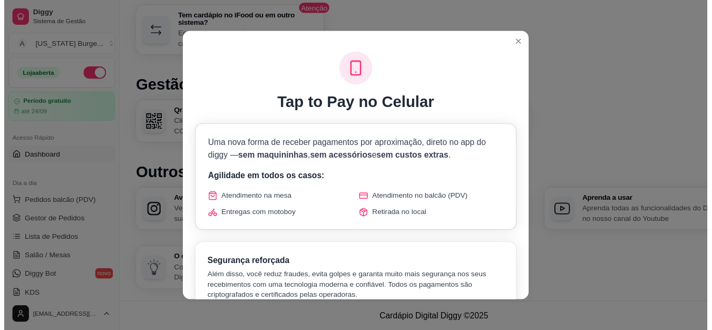
scroll to position [608, 0]
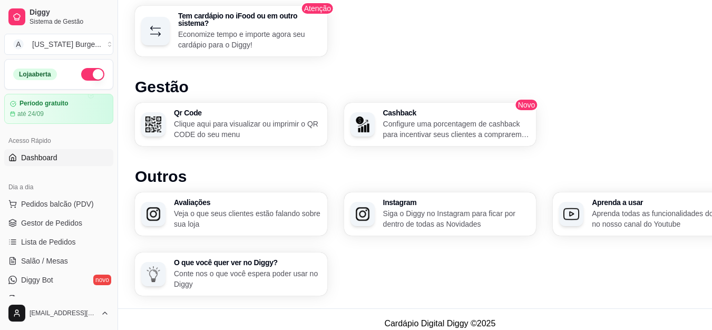
click at [85, 76] on button "button" at bounding box center [92, 74] width 23 height 13
click at [36, 221] on span "Gestor de Pedidos" at bounding box center [51, 223] width 61 height 11
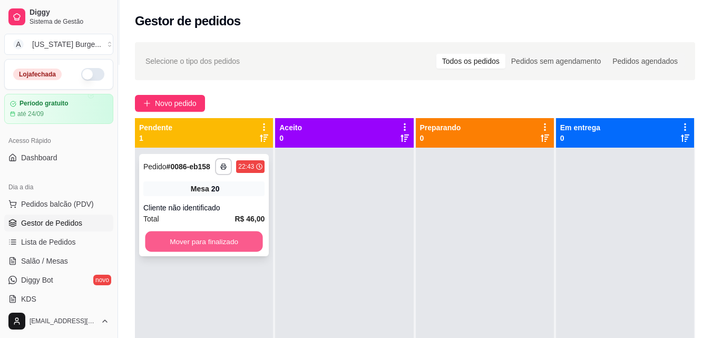
click at [209, 243] on button "Mover para finalizado" at bounding box center [204, 241] width 118 height 21
